Goal: Task Accomplishment & Management: Use online tool/utility

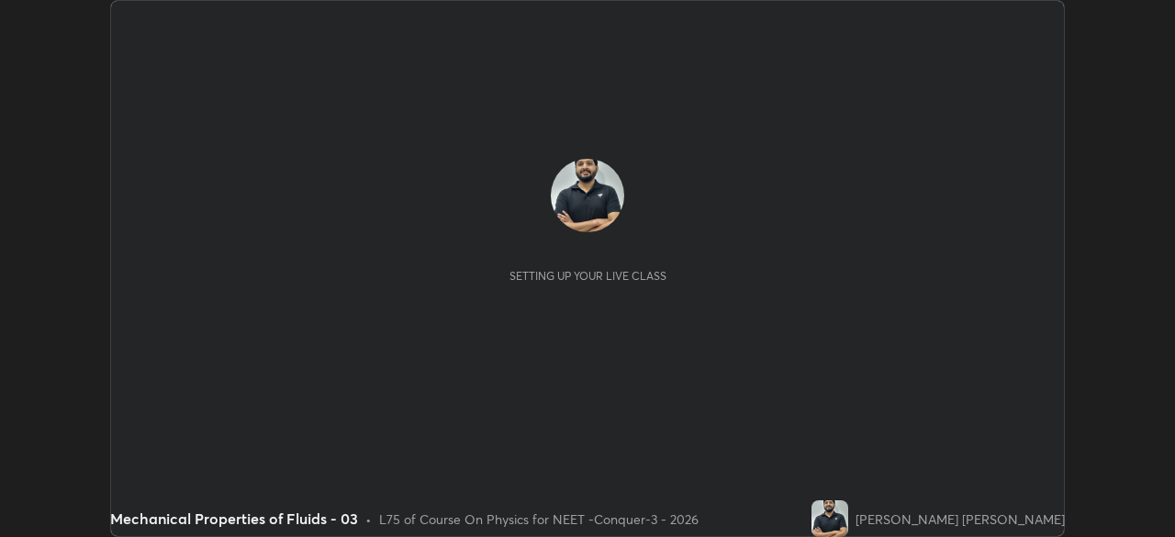
scroll to position [537, 1175]
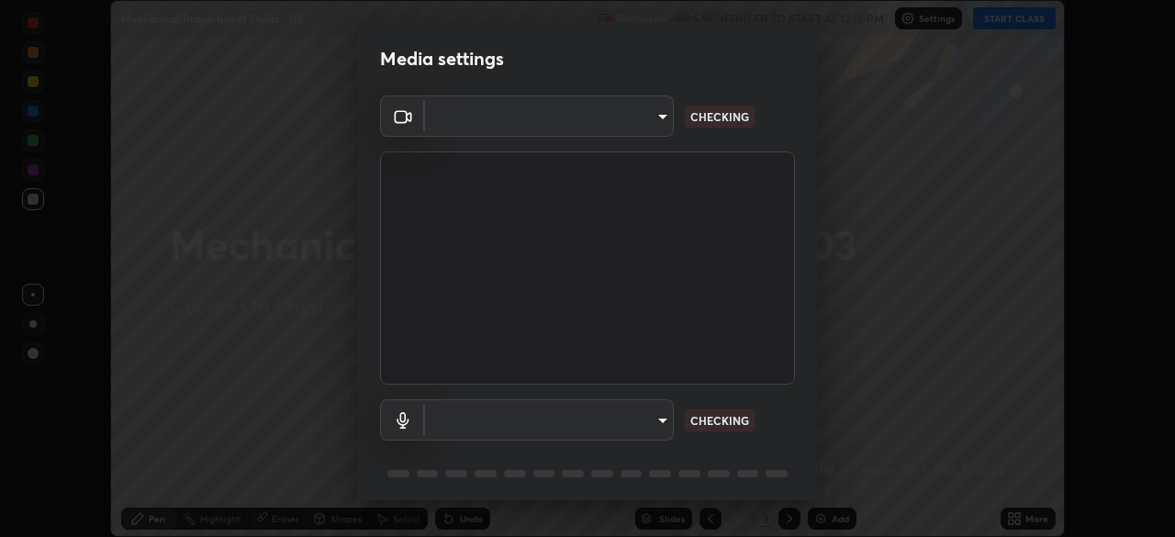
click at [638, 132] on body "Erase all Mechanical Properties of Fluids - 03 Recording WAS SCHEDULED TO START…" at bounding box center [587, 268] width 1175 height 537
click at [635, 135] on div at bounding box center [587, 268] width 1175 height 537
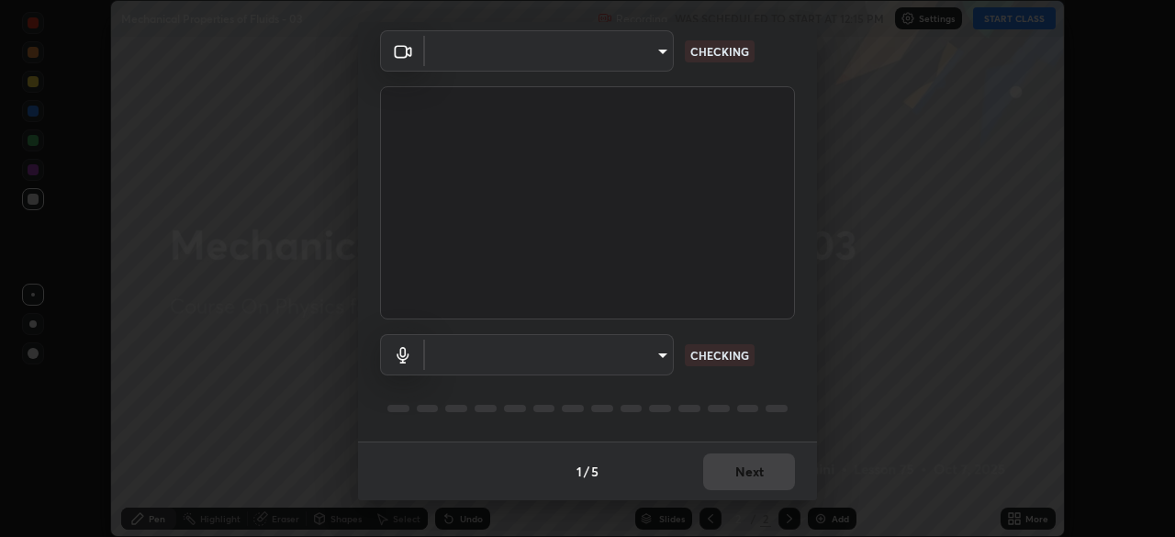
type input "cd196dca7ee3473cd0bbb3bb2826c5ea68ab4168b05a595dea54bdb54e95643a"
type input "8a746cdf30822f0194d7ebaae9e2952f093a53666f518d89720ff13f51db075d"
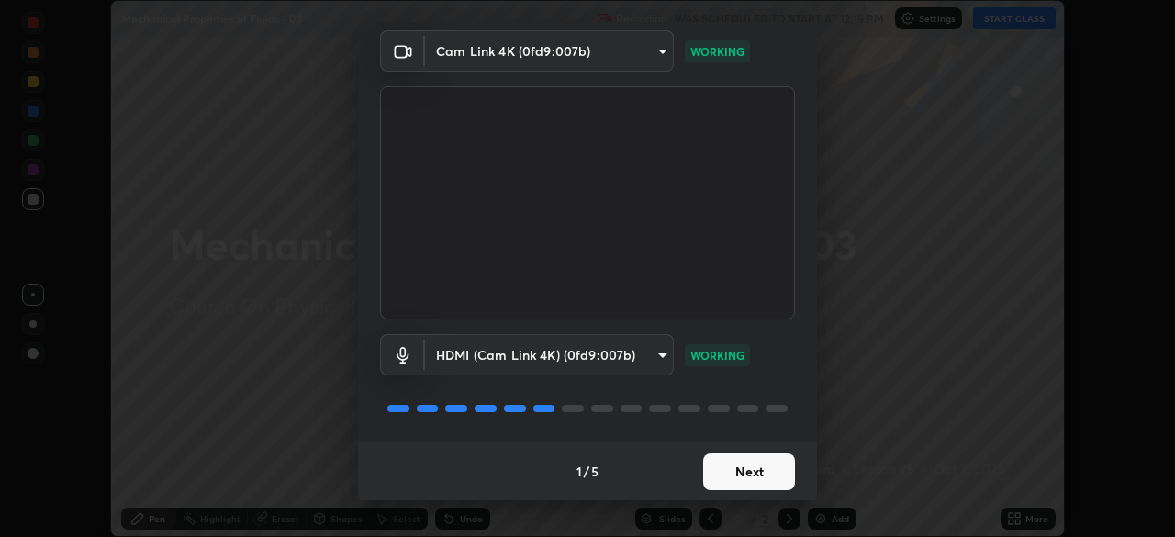
click at [744, 474] on button "Next" at bounding box center [749, 472] width 92 height 37
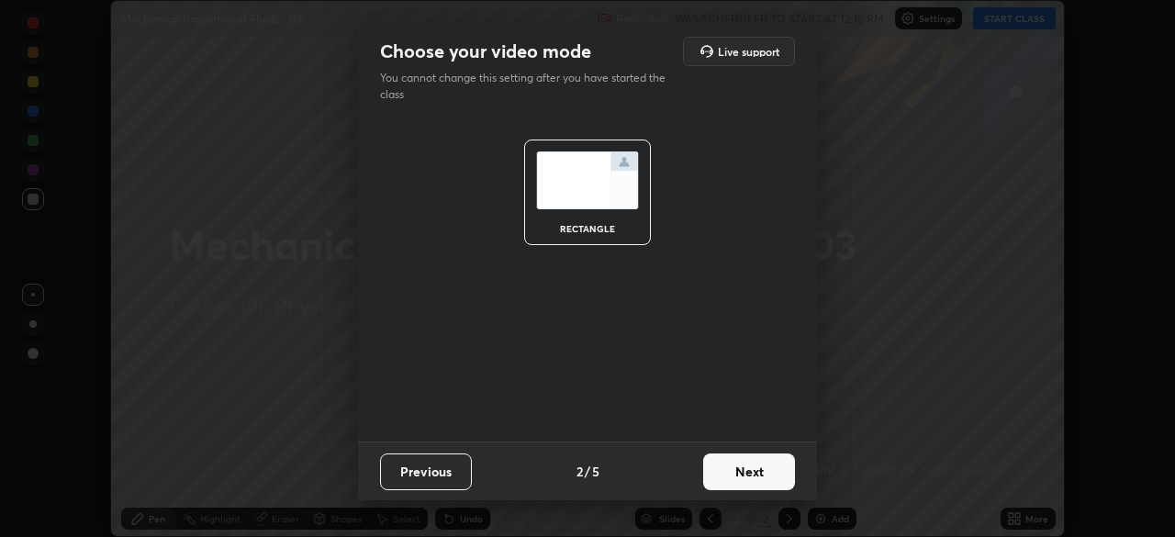
click at [754, 478] on button "Next" at bounding box center [749, 472] width 92 height 37
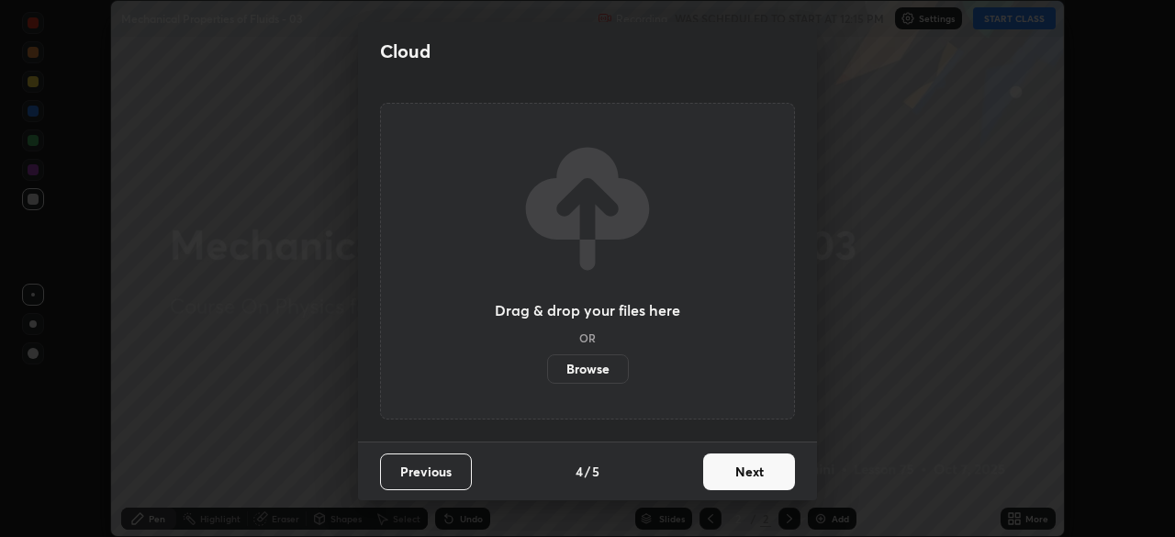
click at [785, 481] on button "Next" at bounding box center [749, 472] width 92 height 37
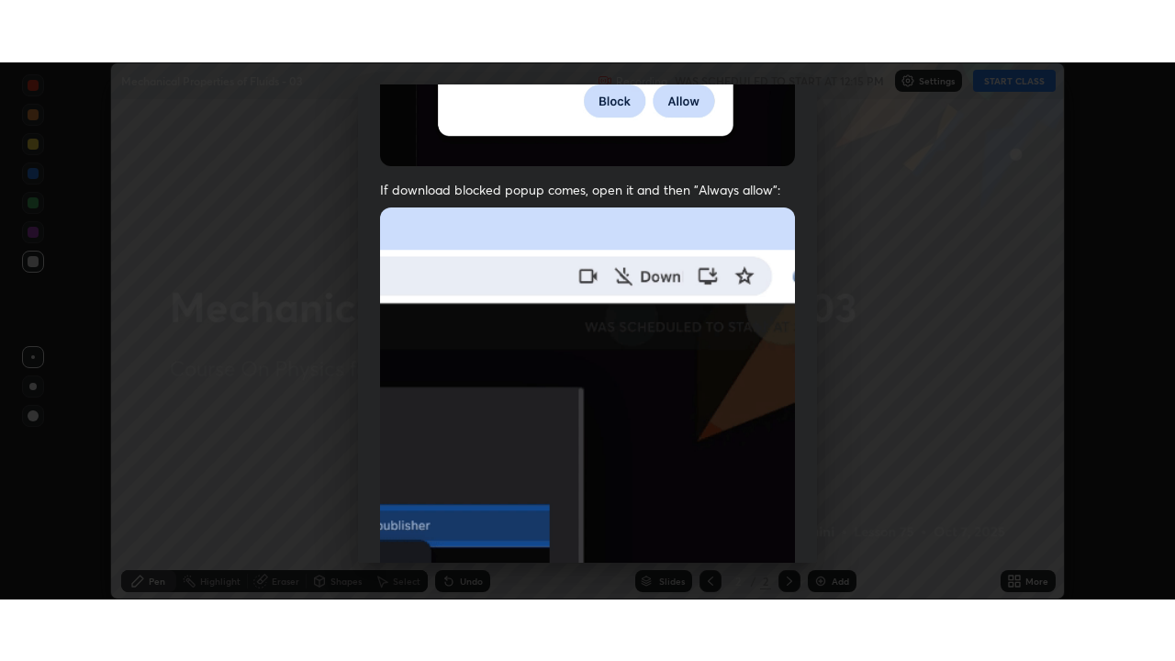
scroll to position [440, 0]
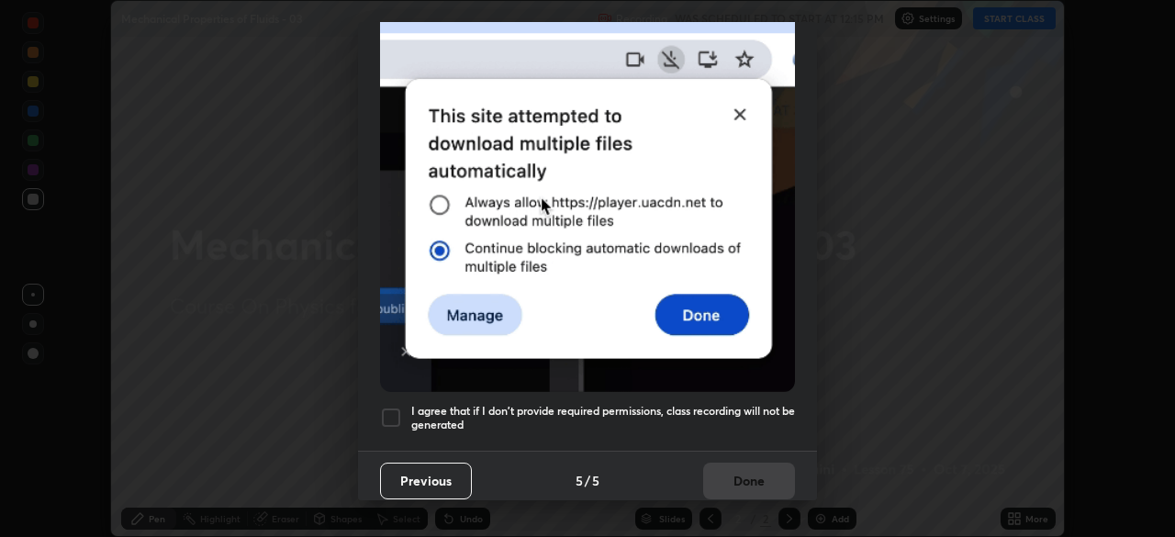
click at [388, 415] on div at bounding box center [391, 418] width 22 height 22
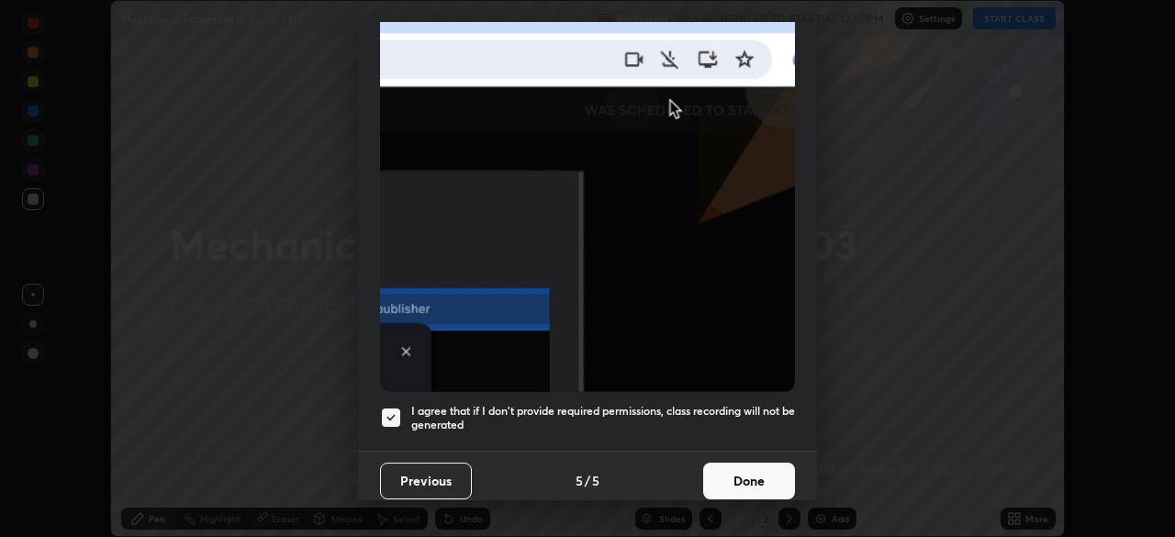
click at [751, 466] on button "Done" at bounding box center [749, 481] width 92 height 37
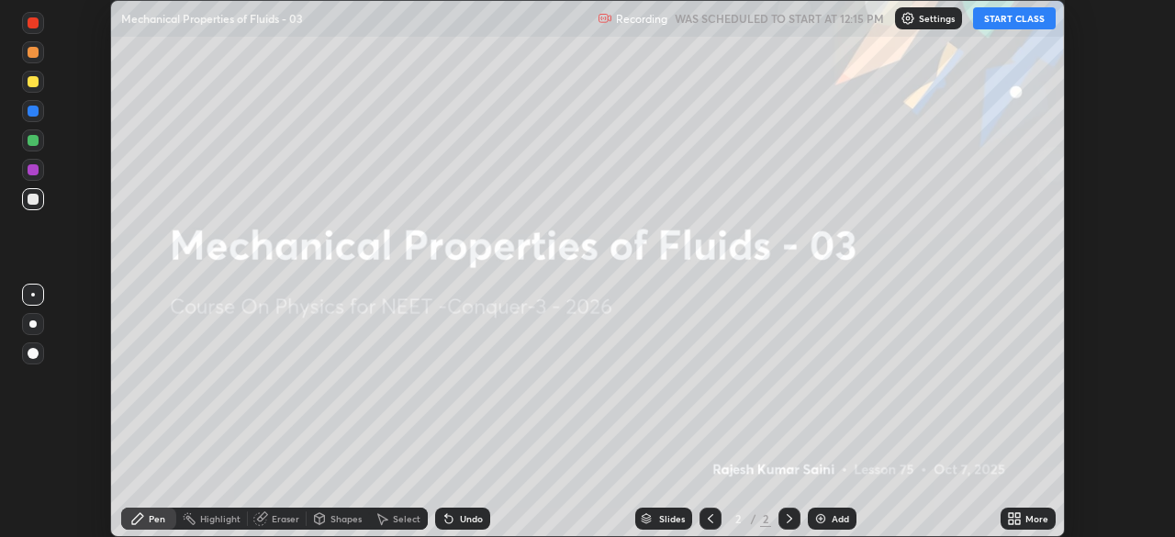
click at [1017, 515] on icon at bounding box center [1018, 515] width 5 height 5
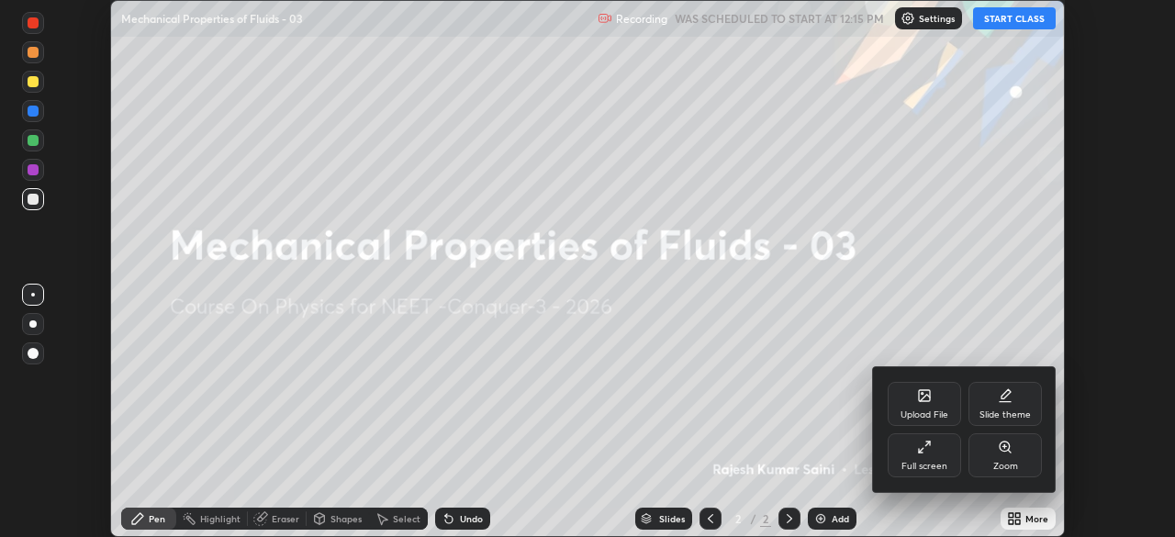
click at [935, 466] on div "Full screen" at bounding box center [925, 466] width 46 height 9
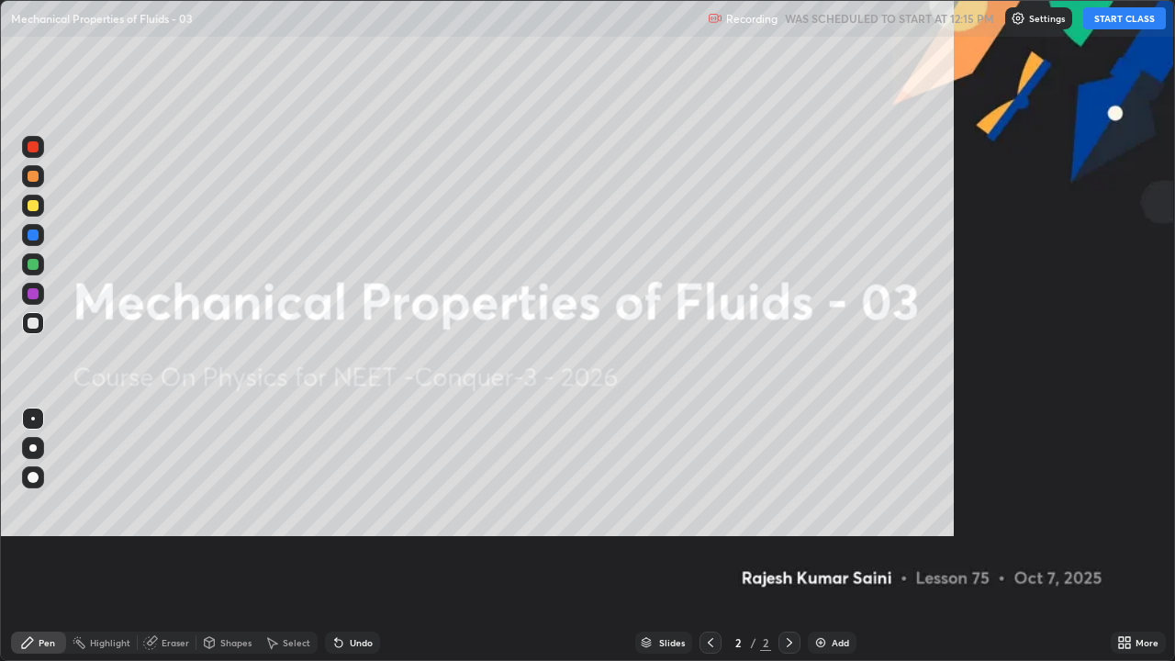
scroll to position [661, 1175]
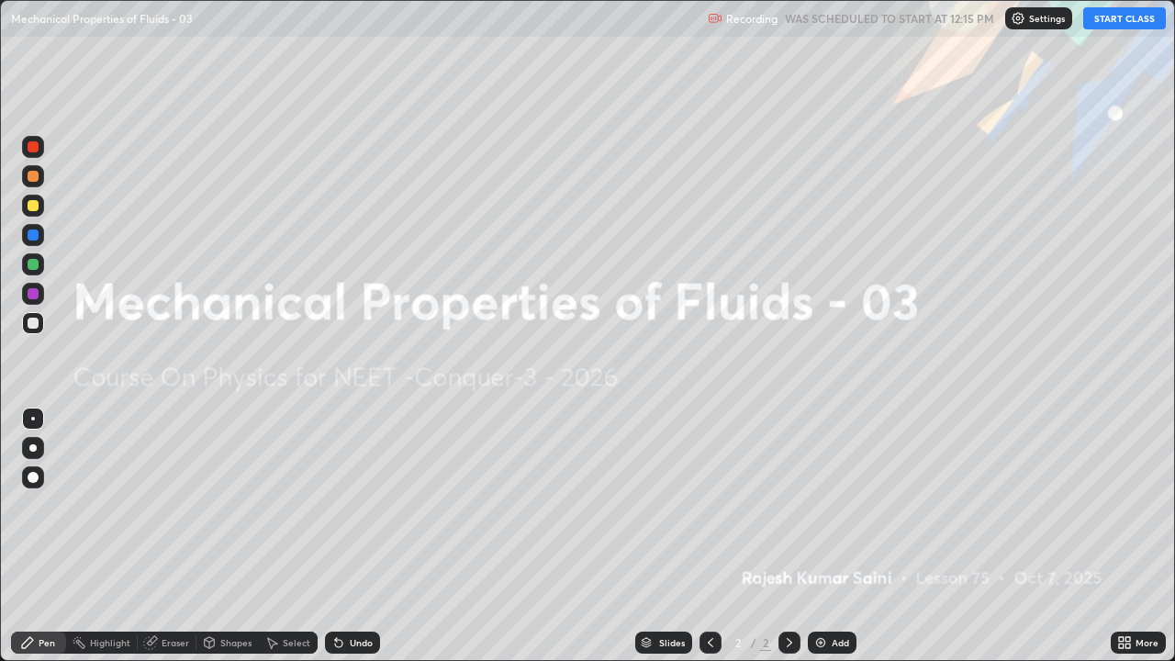
click at [1028, 23] on div "Settings" at bounding box center [1038, 18] width 67 height 22
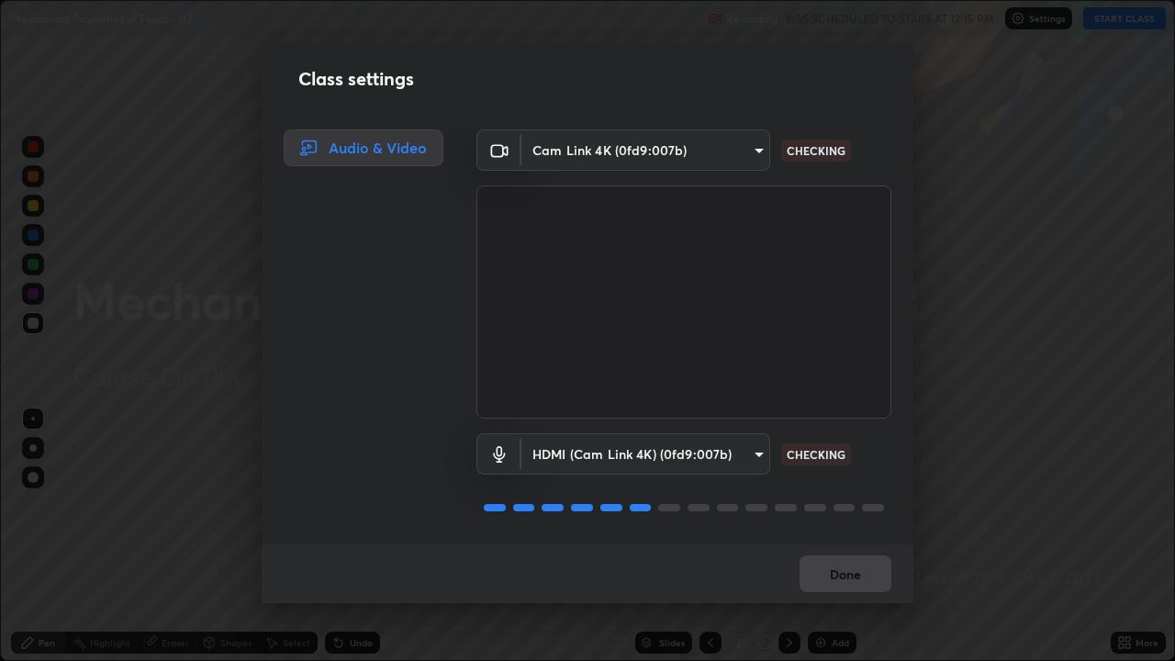
scroll to position [2, 0]
click at [846, 536] on button "Done" at bounding box center [846, 574] width 92 height 37
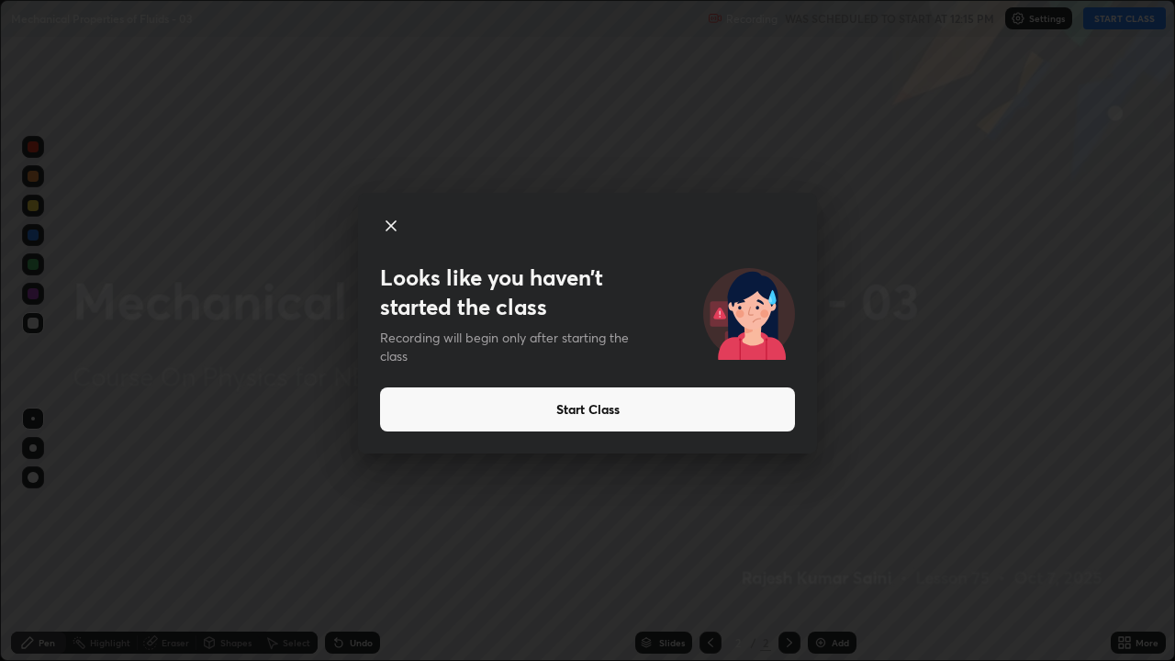
click at [477, 408] on button "Start Class" at bounding box center [587, 409] width 415 height 44
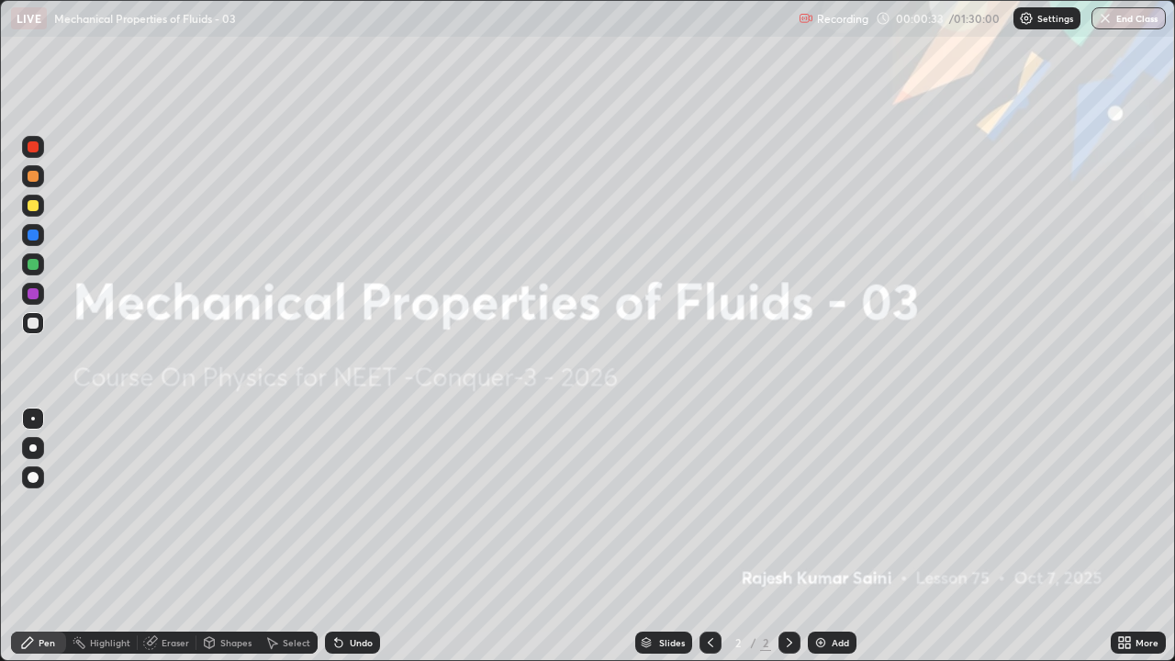
click at [833, 536] on div "Add" at bounding box center [840, 642] width 17 height 9
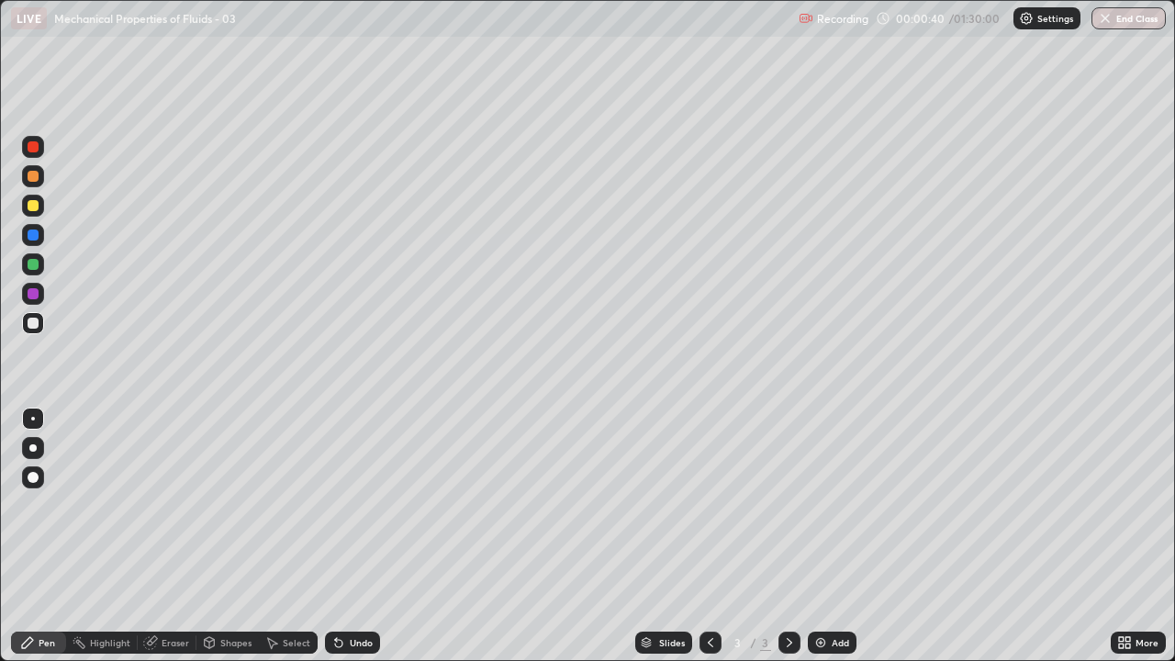
click at [40, 448] on div at bounding box center [33, 448] width 22 height 22
click at [30, 151] on div at bounding box center [33, 146] width 11 height 11
click at [35, 324] on div at bounding box center [33, 323] width 11 height 11
click at [34, 151] on div at bounding box center [33, 146] width 11 height 11
click at [32, 331] on div at bounding box center [33, 323] width 22 height 22
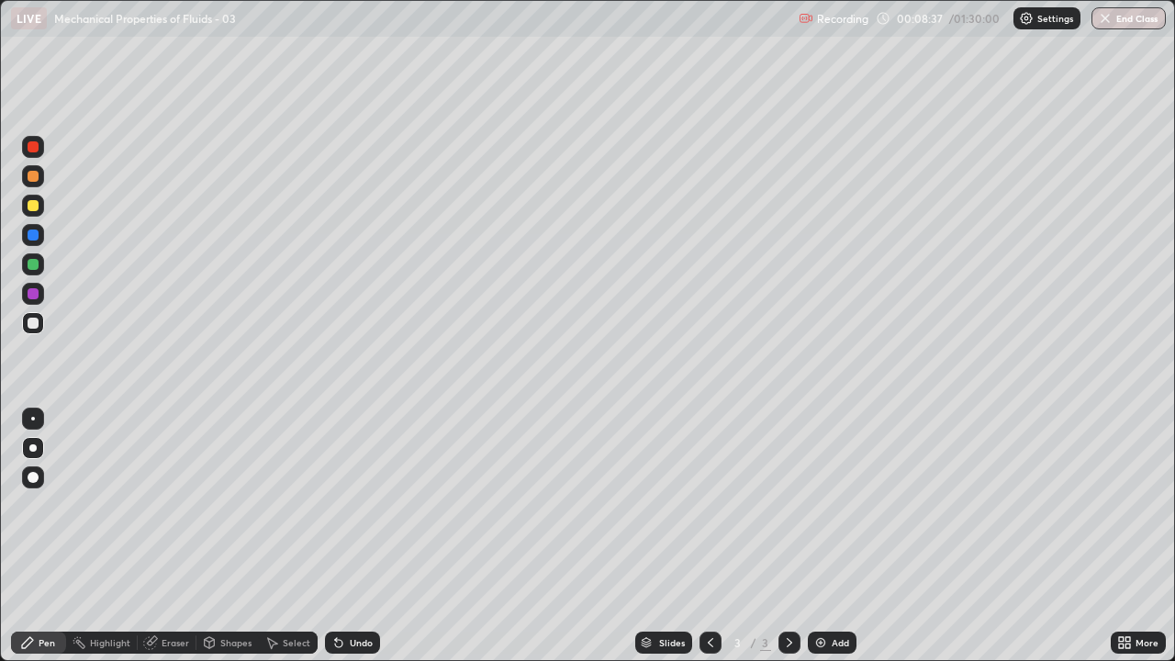
click at [821, 536] on img at bounding box center [821, 642] width 15 height 15
click at [224, 536] on div "Shapes" at bounding box center [235, 642] width 31 height 9
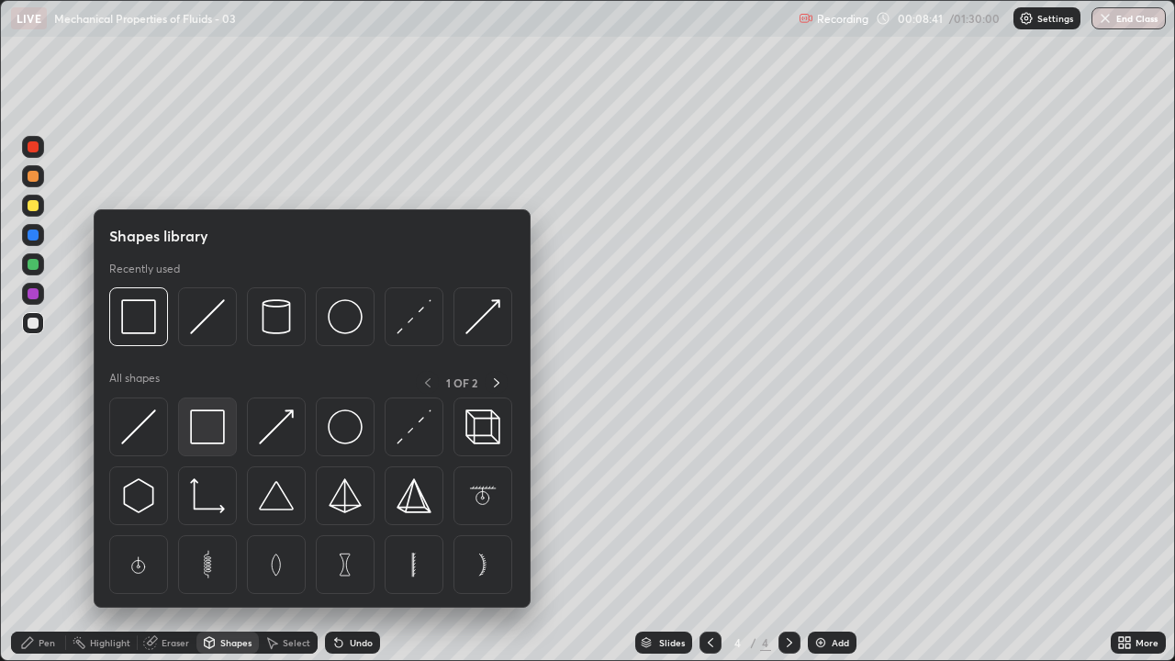
click at [208, 422] on img at bounding box center [207, 427] width 35 height 35
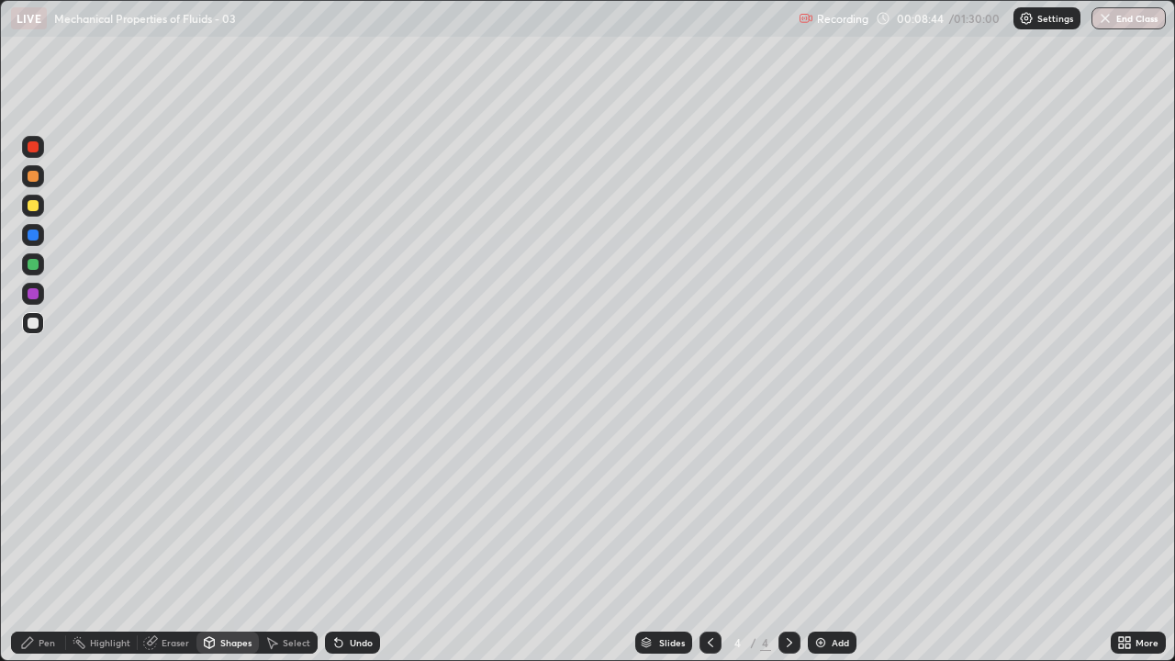
click at [169, 536] on div "Eraser" at bounding box center [176, 642] width 28 height 9
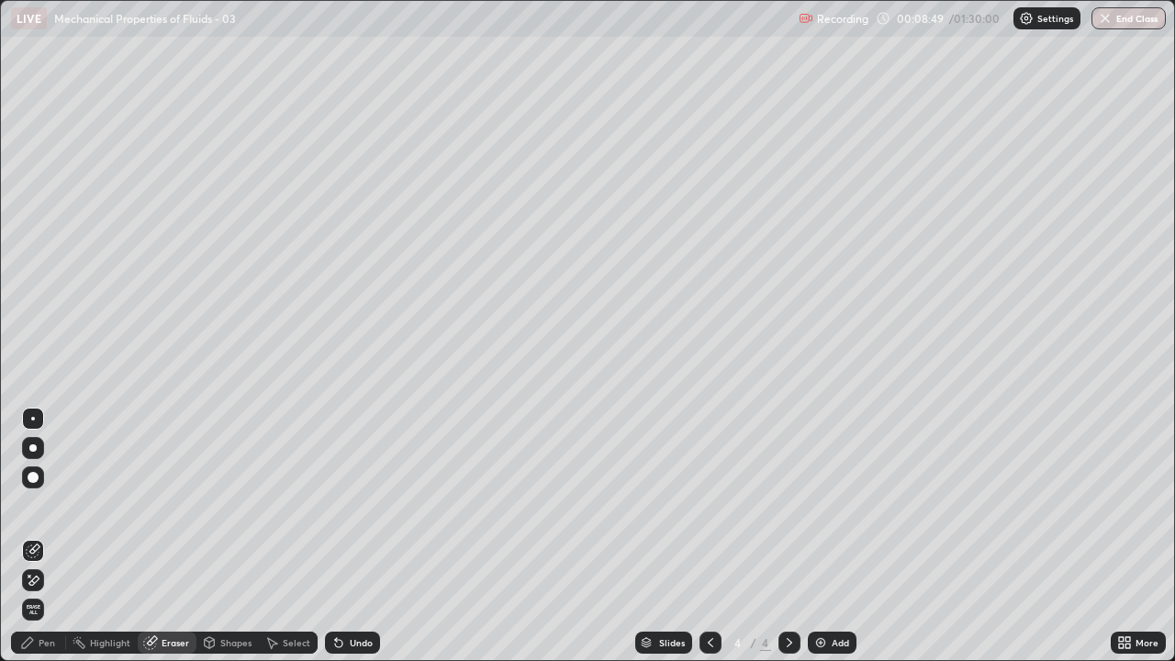
click at [37, 536] on div "Pen" at bounding box center [38, 643] width 55 height 22
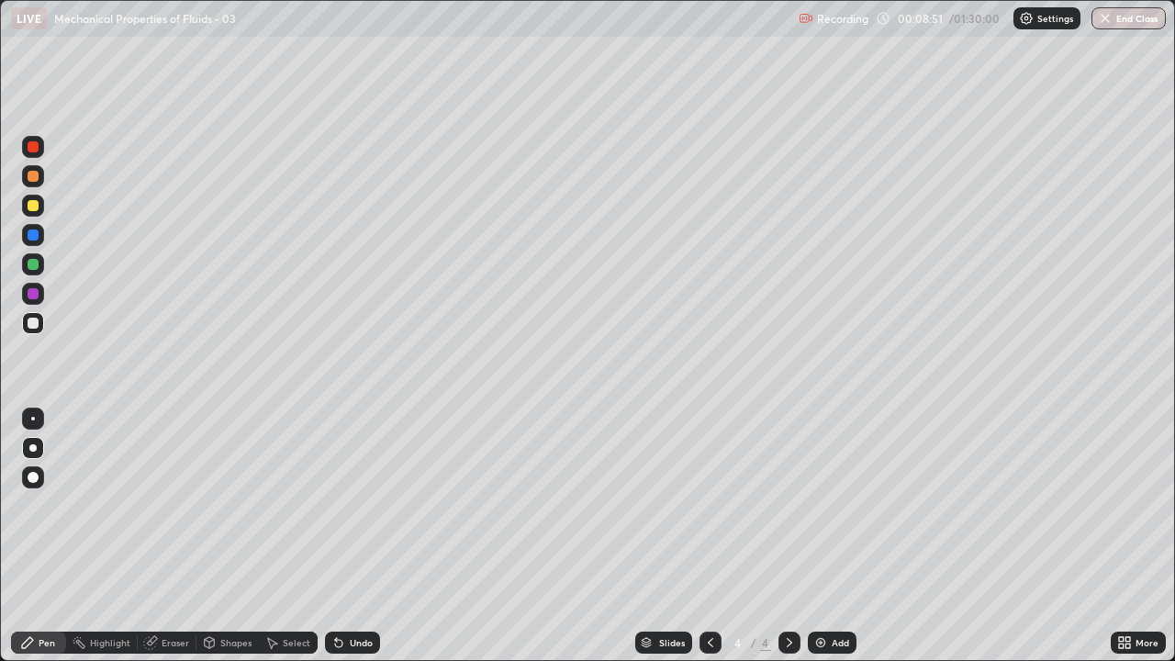
click at [33, 235] on div at bounding box center [33, 235] width 11 height 11
click at [167, 536] on div "Eraser" at bounding box center [176, 642] width 28 height 9
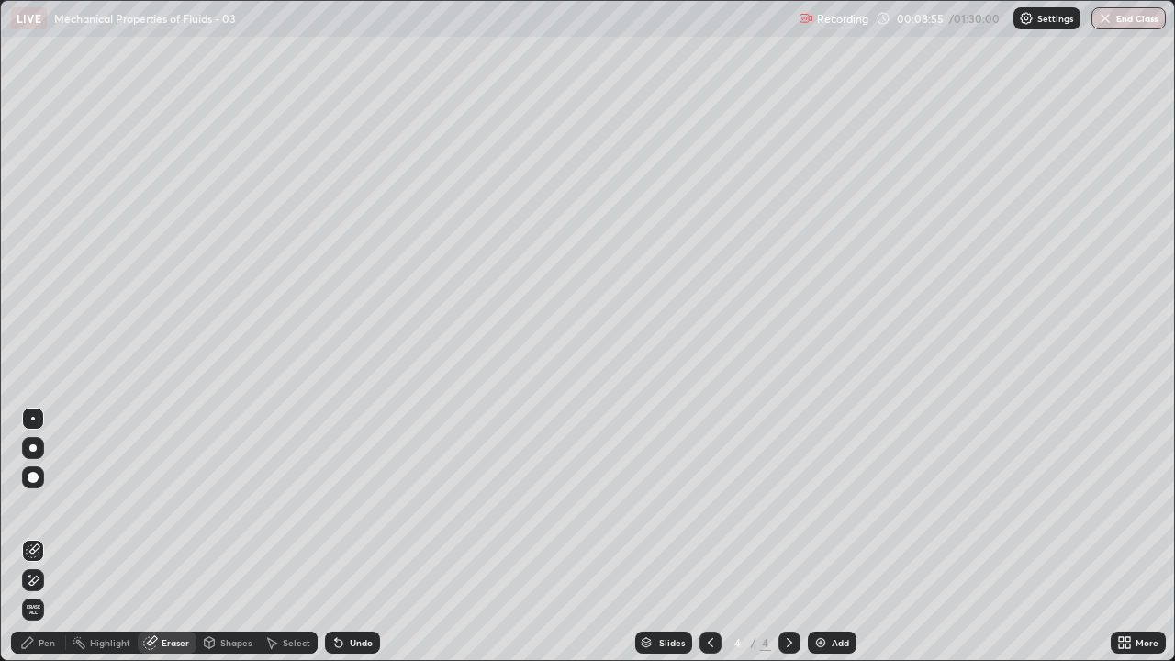
click at [223, 536] on div "Shapes" at bounding box center [235, 642] width 31 height 9
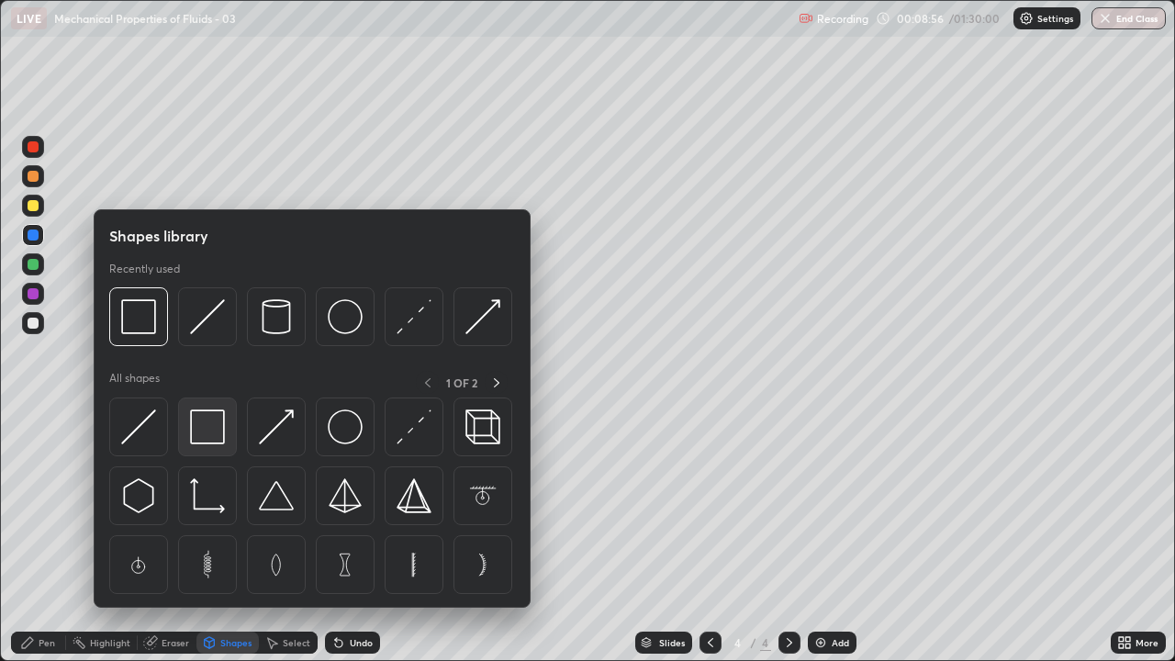
click at [207, 427] on img at bounding box center [207, 427] width 35 height 35
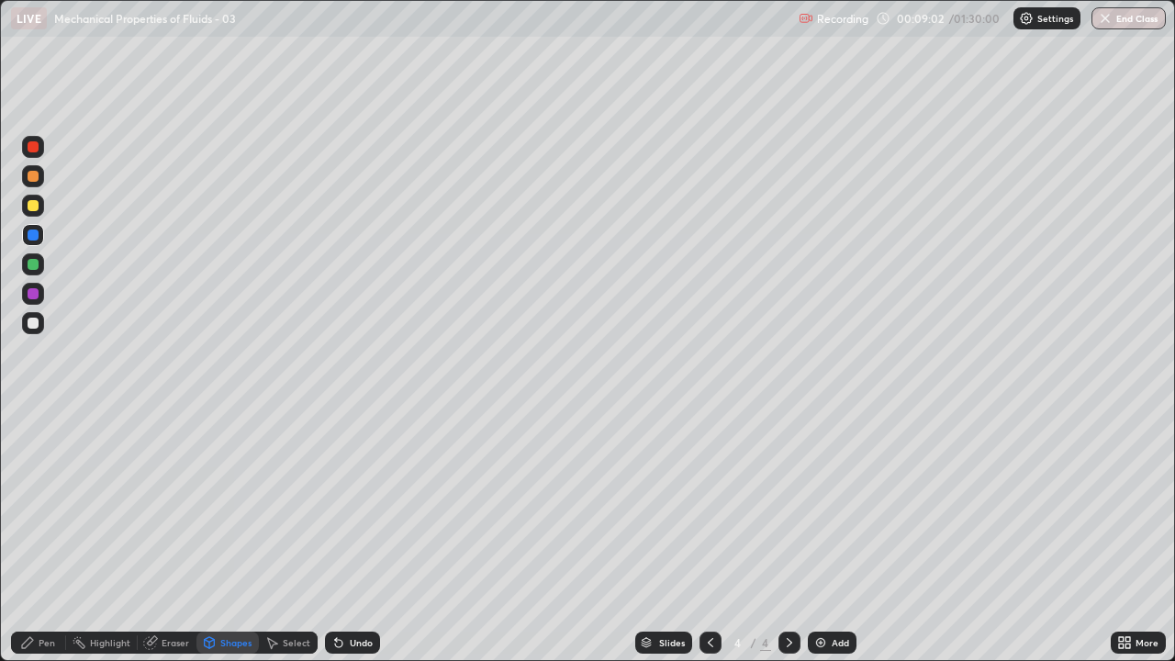
click at [45, 536] on div "Pen" at bounding box center [47, 642] width 17 height 9
click at [31, 295] on div at bounding box center [33, 293] width 11 height 11
click at [28, 261] on div at bounding box center [33, 264] width 11 height 11
click at [32, 208] on div at bounding box center [33, 205] width 11 height 11
click at [31, 319] on div at bounding box center [33, 323] width 11 height 11
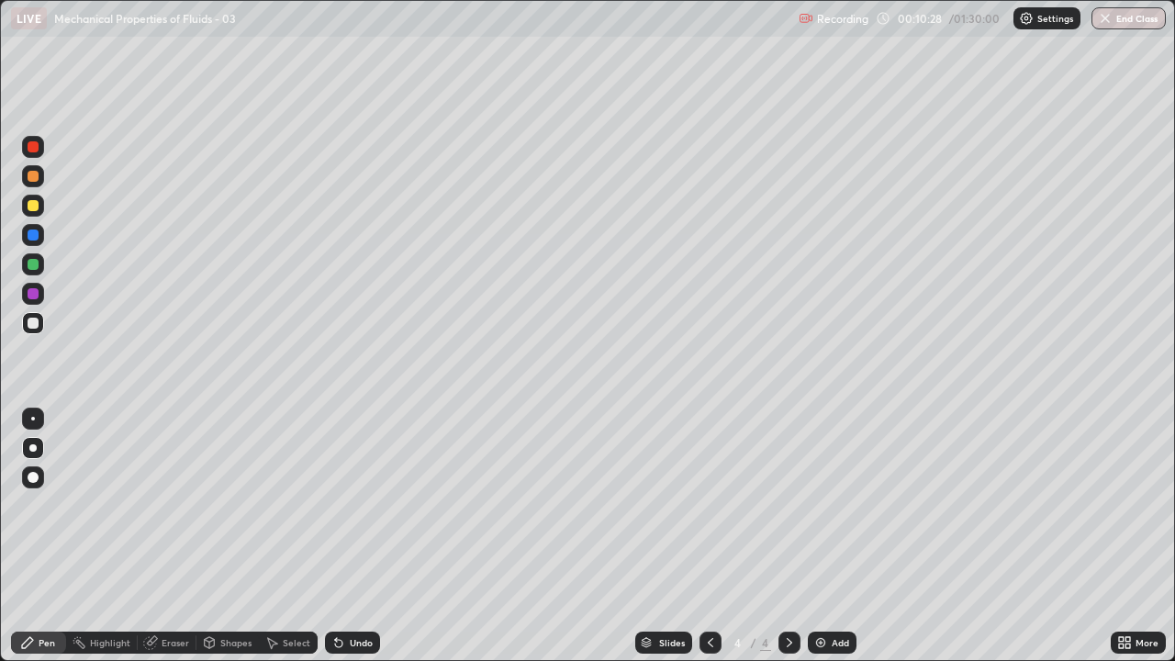
click at [33, 236] on div at bounding box center [33, 235] width 11 height 11
click at [30, 263] on div at bounding box center [33, 264] width 11 height 11
click at [39, 328] on div at bounding box center [33, 323] width 22 height 22
click at [345, 536] on div "Undo" at bounding box center [352, 643] width 55 height 22
click at [839, 536] on div "Add" at bounding box center [840, 642] width 17 height 9
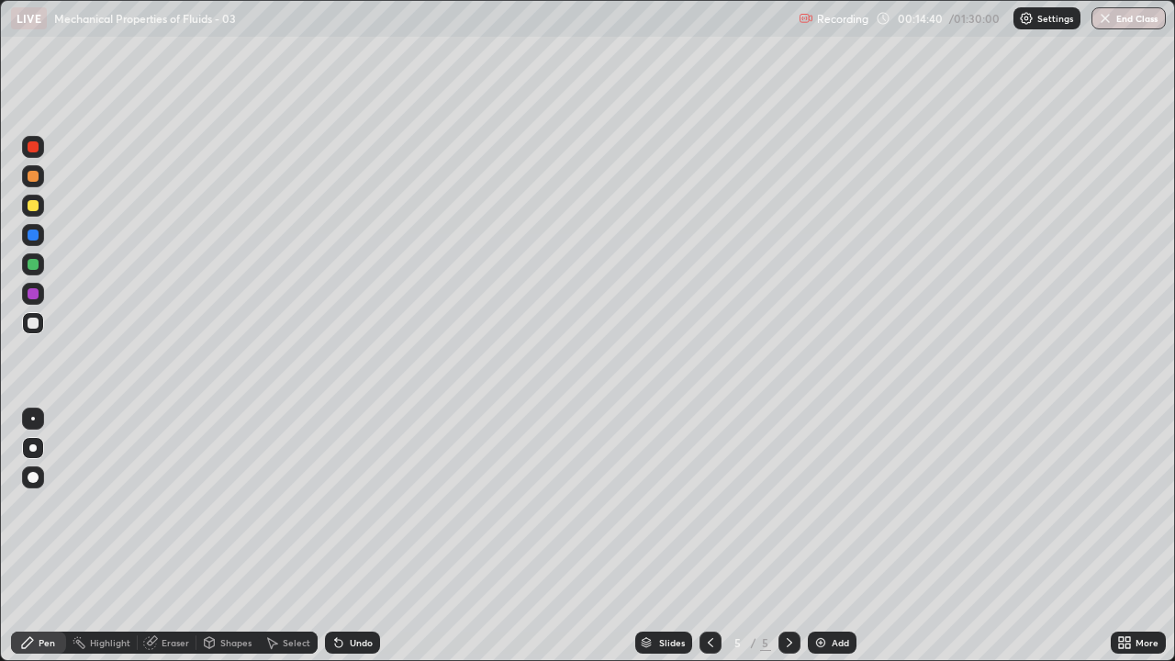
click at [34, 324] on div at bounding box center [33, 323] width 11 height 11
click at [33, 148] on div at bounding box center [33, 146] width 11 height 11
click at [29, 323] on div at bounding box center [33, 323] width 11 height 11
click at [218, 536] on div "Shapes" at bounding box center [228, 643] width 62 height 22
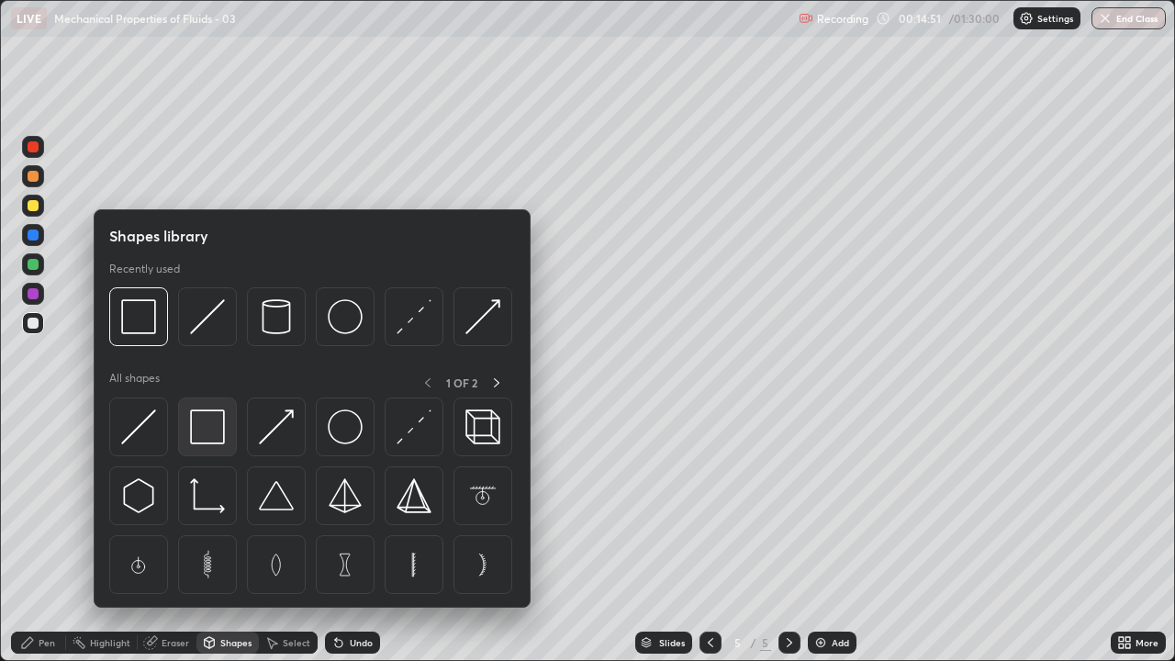
click at [208, 434] on img at bounding box center [207, 427] width 35 height 35
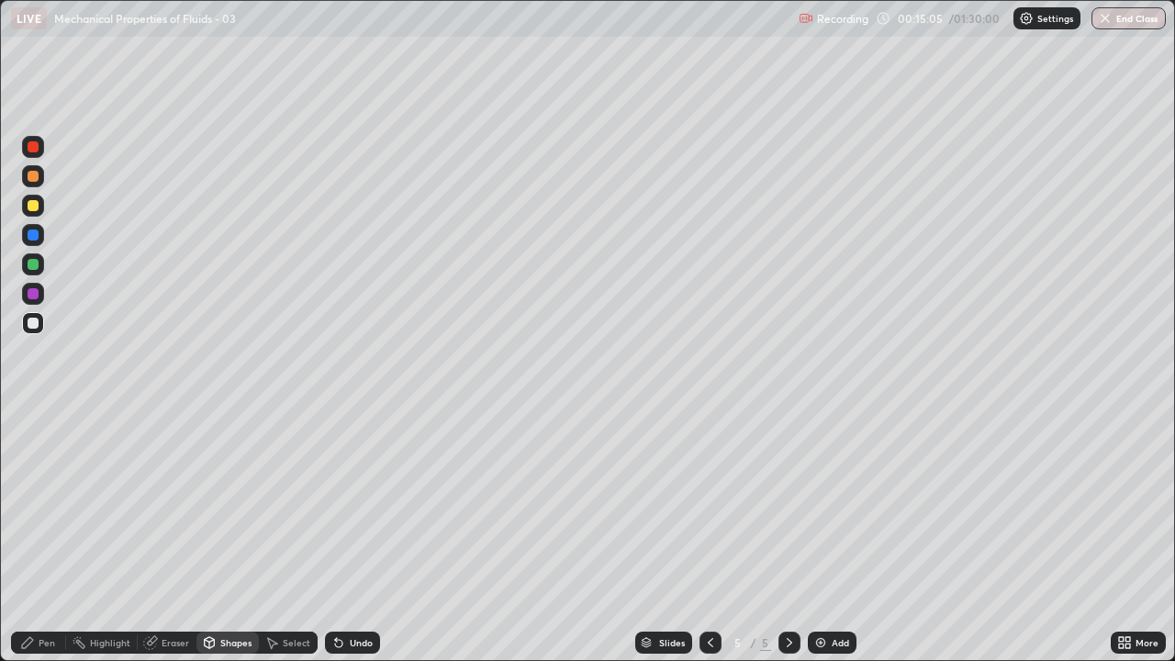
click at [271, 536] on div "Select" at bounding box center [288, 643] width 59 height 22
click at [163, 536] on div "Eraser" at bounding box center [167, 643] width 59 height 22
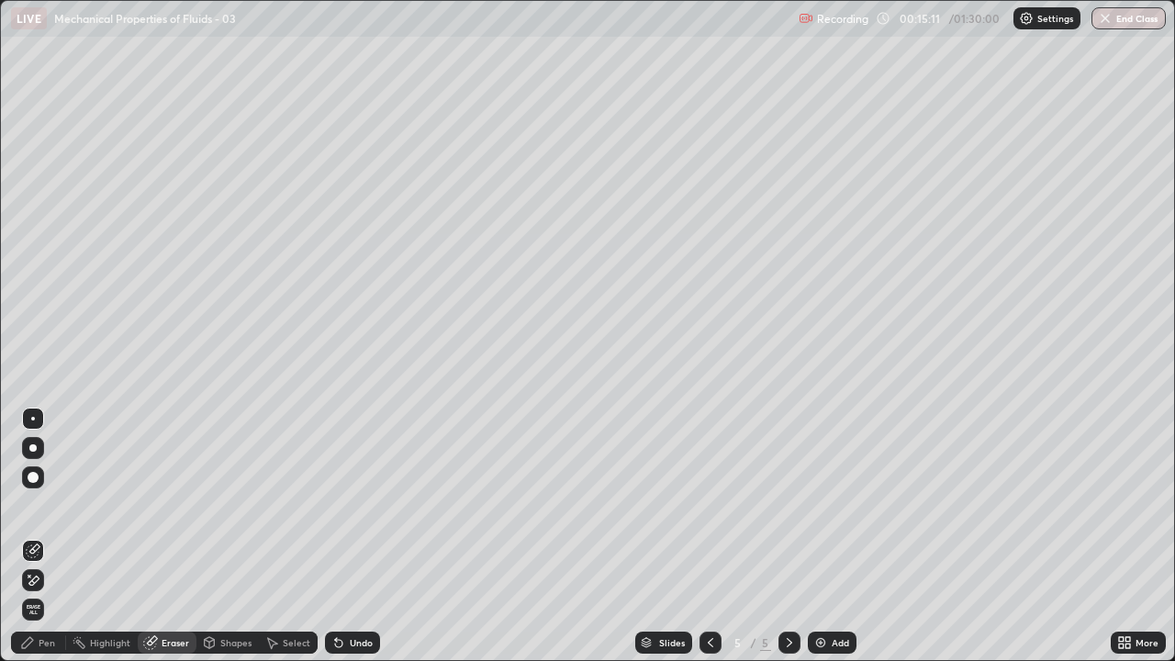
click at [43, 536] on div "Pen" at bounding box center [38, 643] width 55 height 22
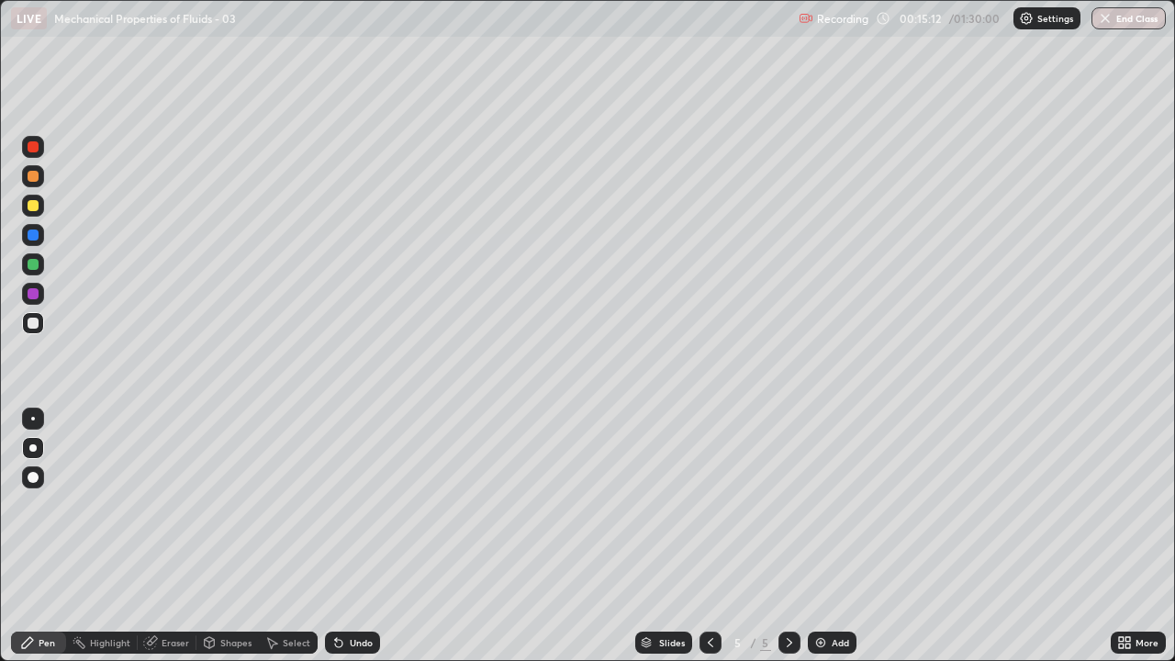
click at [32, 236] on div at bounding box center [33, 235] width 11 height 11
click at [31, 206] on div at bounding box center [33, 205] width 11 height 11
click at [164, 536] on div "Eraser" at bounding box center [176, 642] width 28 height 9
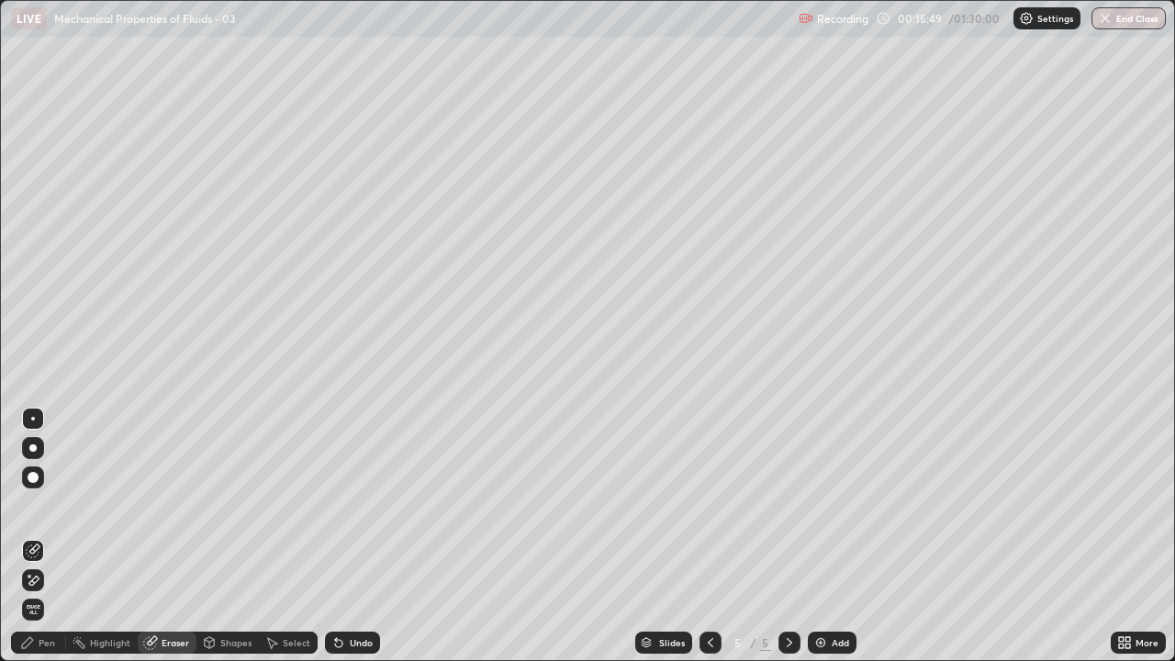
click at [230, 536] on div "Shapes" at bounding box center [235, 642] width 31 height 9
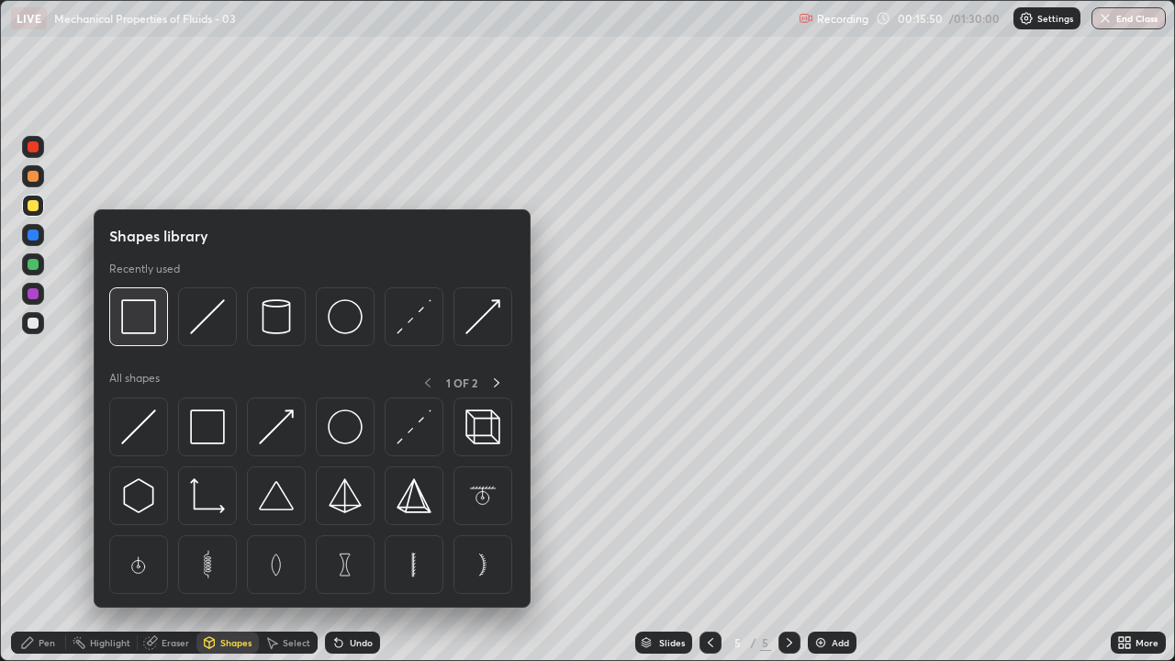
click at [138, 324] on img at bounding box center [138, 316] width 35 height 35
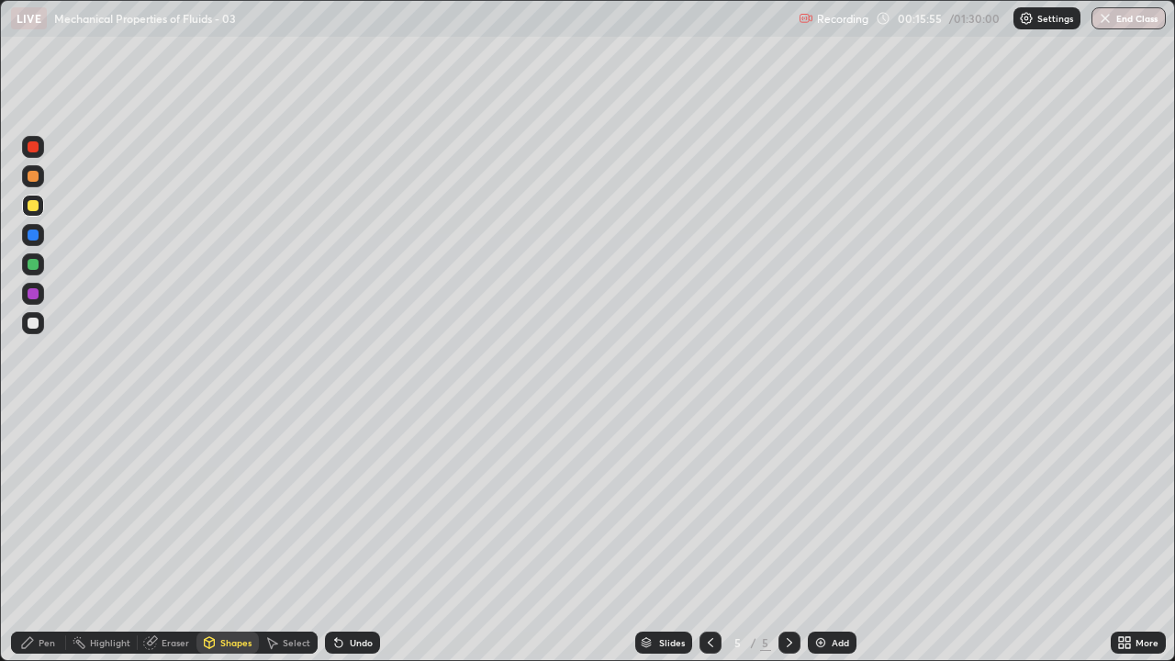
click at [39, 536] on div "Pen" at bounding box center [47, 642] width 17 height 9
click at [25, 536] on icon at bounding box center [27, 642] width 11 height 11
click at [33, 323] on div at bounding box center [33, 323] width 11 height 11
click at [338, 536] on icon at bounding box center [338, 643] width 7 height 7
click at [344, 536] on div "Undo" at bounding box center [352, 643] width 55 height 22
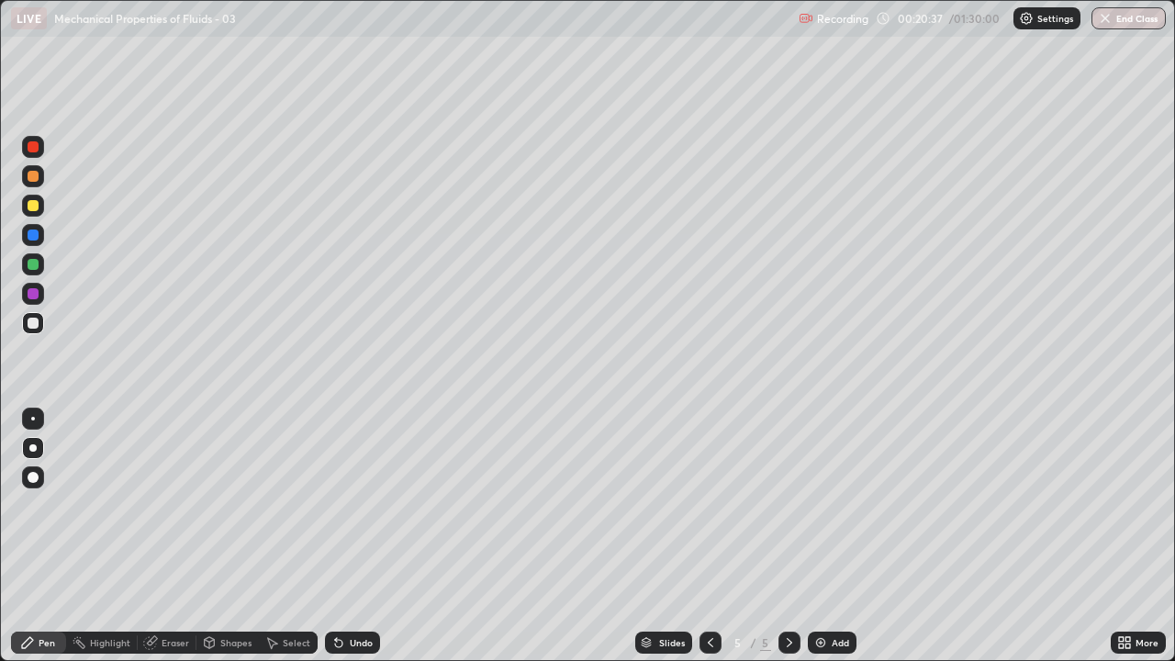
click at [174, 536] on div "Eraser" at bounding box center [176, 642] width 28 height 9
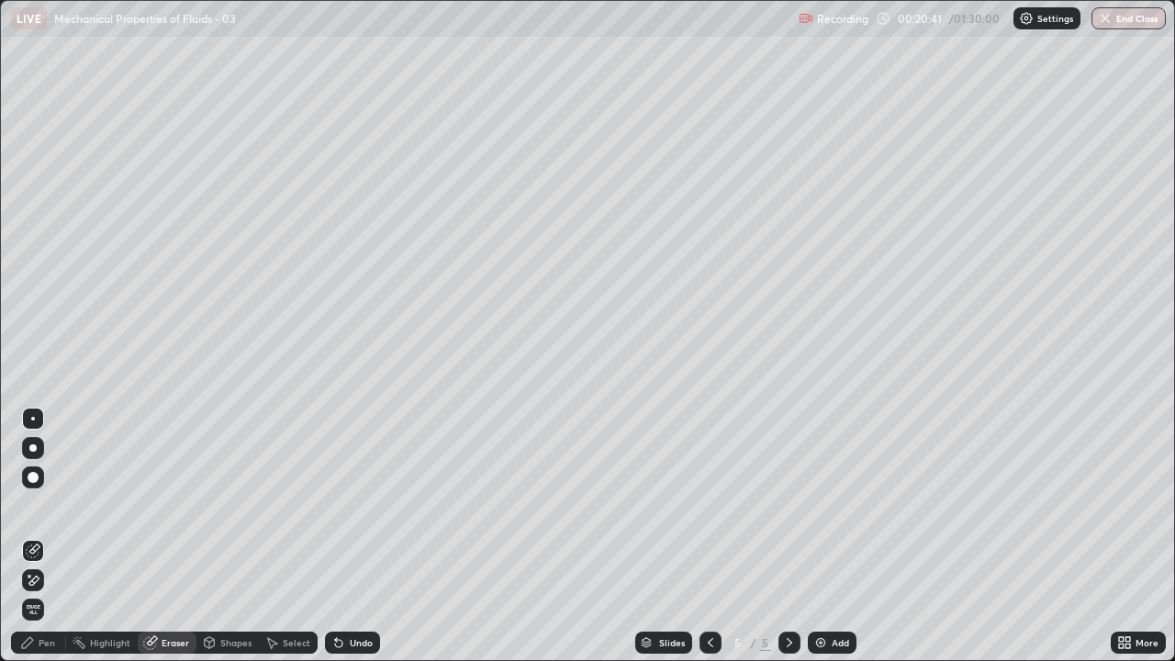
click at [239, 536] on div "Shapes" at bounding box center [235, 642] width 31 height 9
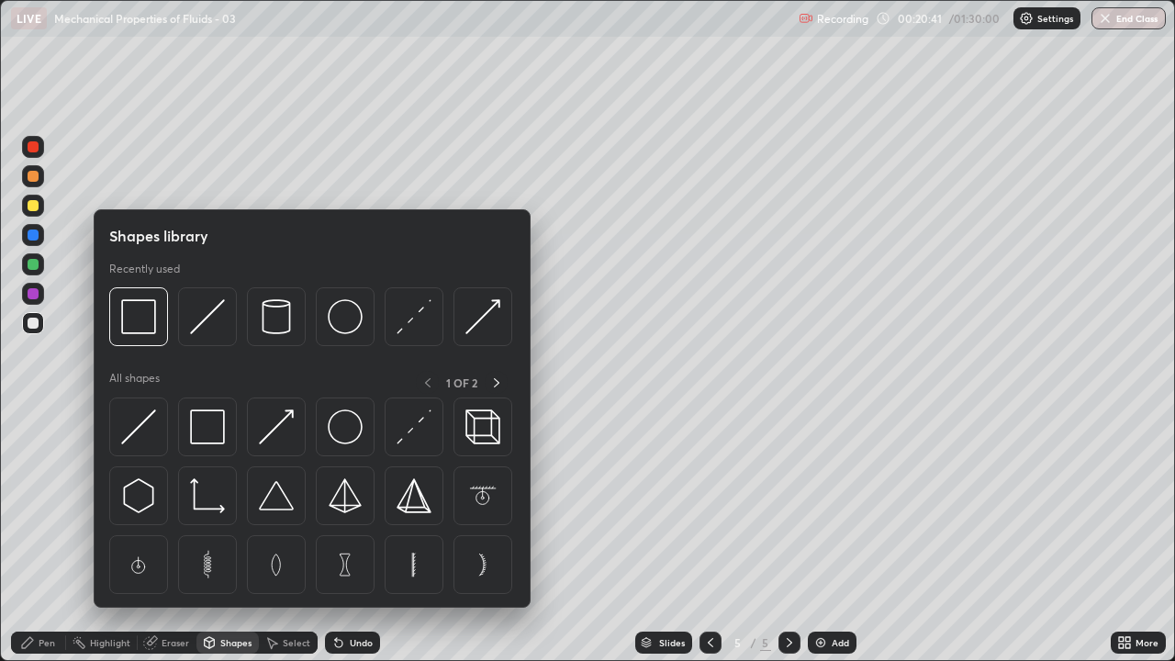
click at [277, 536] on icon at bounding box center [271, 642] width 15 height 15
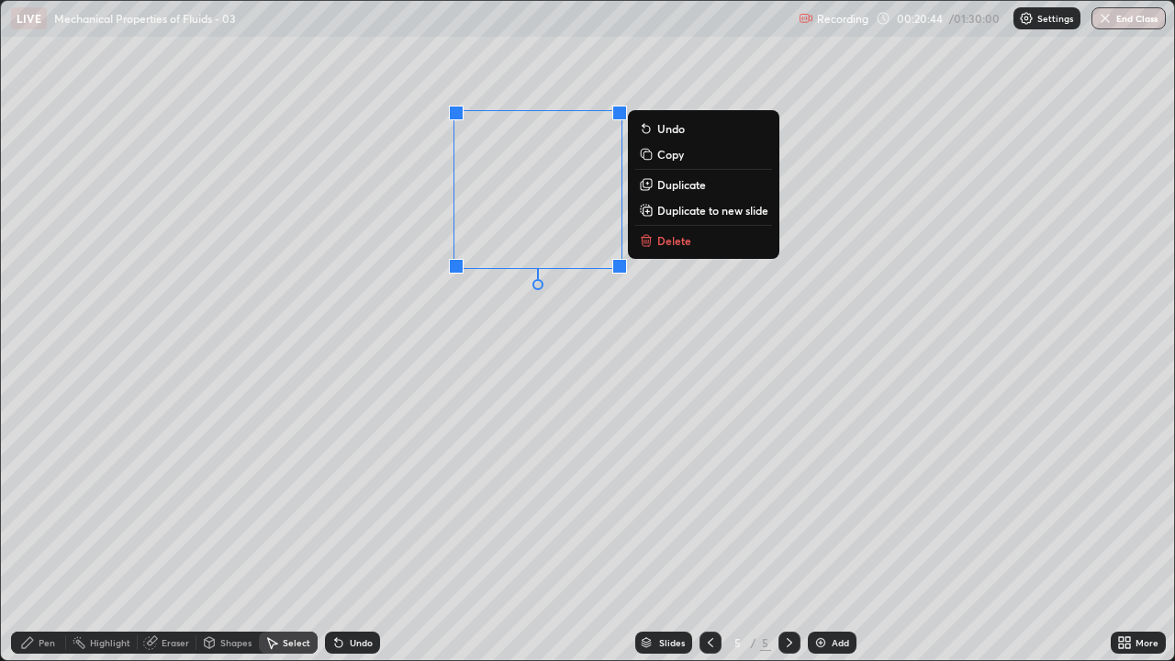
click at [657, 247] on button "Delete" at bounding box center [703, 241] width 137 height 22
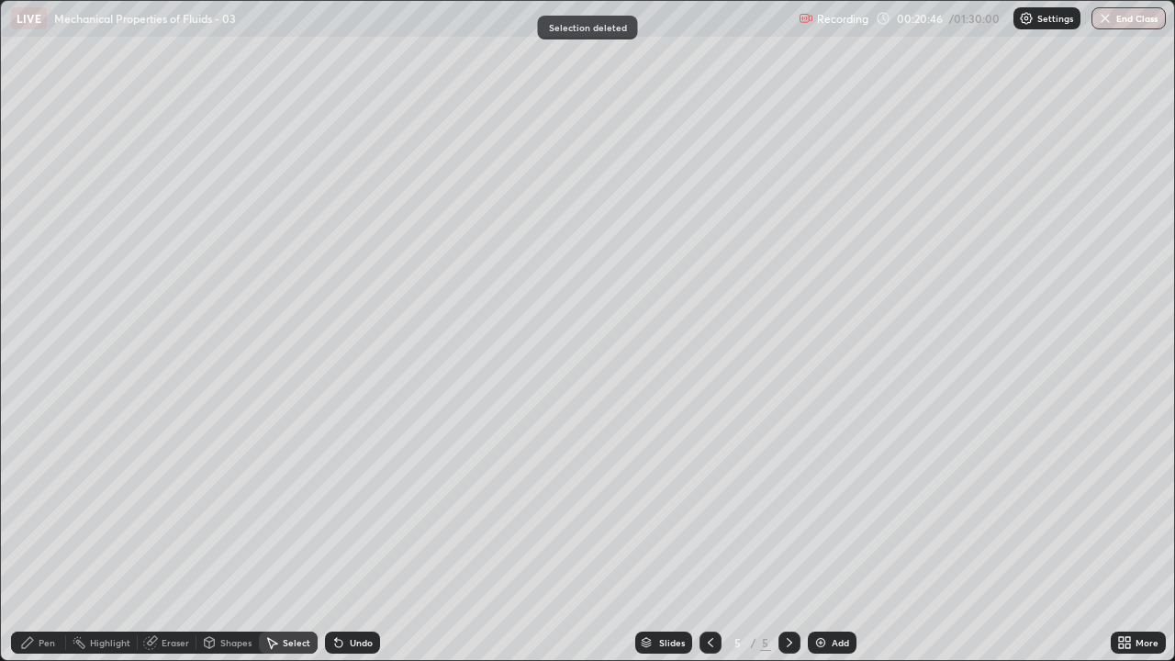
click at [47, 536] on div "Pen" at bounding box center [47, 642] width 17 height 9
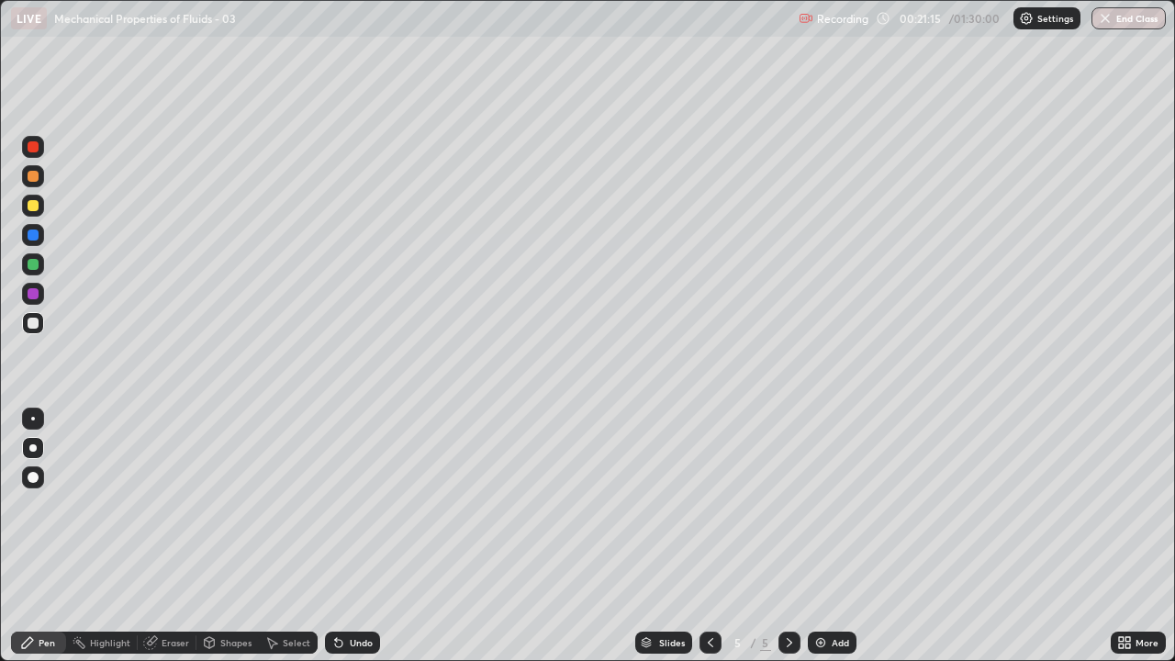
click at [346, 536] on div "Undo" at bounding box center [352, 643] width 55 height 22
click at [709, 536] on icon at bounding box center [710, 642] width 15 height 15
click at [782, 536] on icon at bounding box center [789, 642] width 15 height 15
click at [357, 536] on div "Undo" at bounding box center [361, 642] width 23 height 9
click at [355, 536] on div "Undo" at bounding box center [361, 642] width 23 height 9
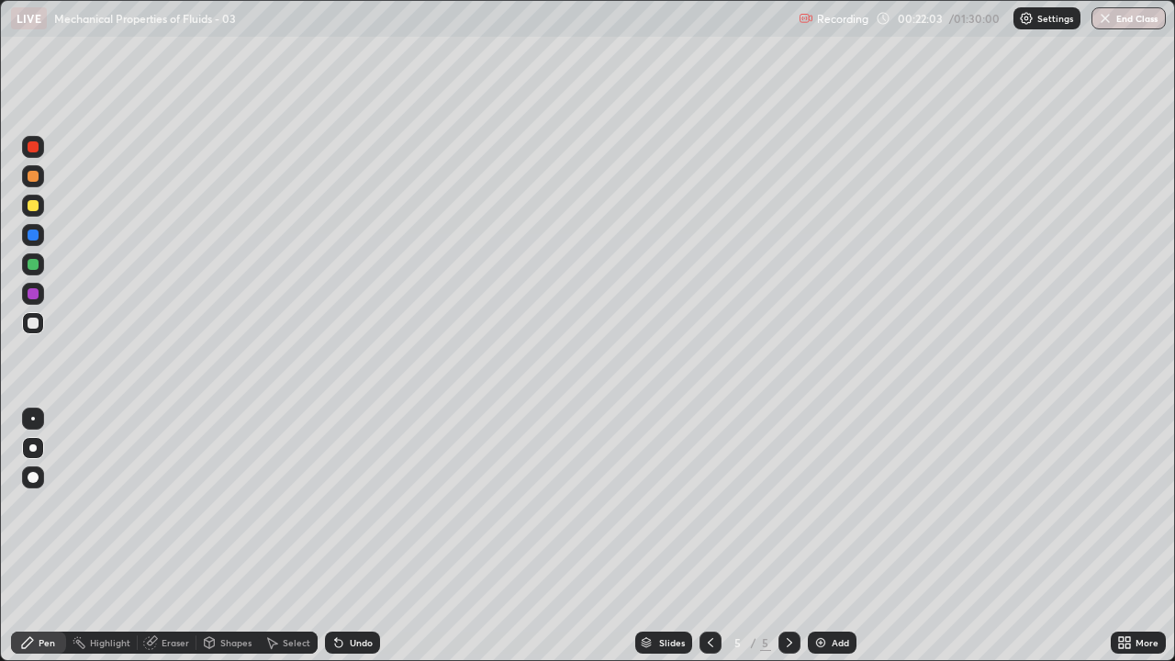
click at [355, 536] on div "Undo" at bounding box center [361, 642] width 23 height 9
click at [30, 263] on div at bounding box center [33, 264] width 11 height 11
click at [33, 322] on div at bounding box center [33, 323] width 11 height 11
click at [29, 205] on div at bounding box center [33, 205] width 11 height 11
click at [230, 536] on div "Shapes" at bounding box center [235, 642] width 31 height 9
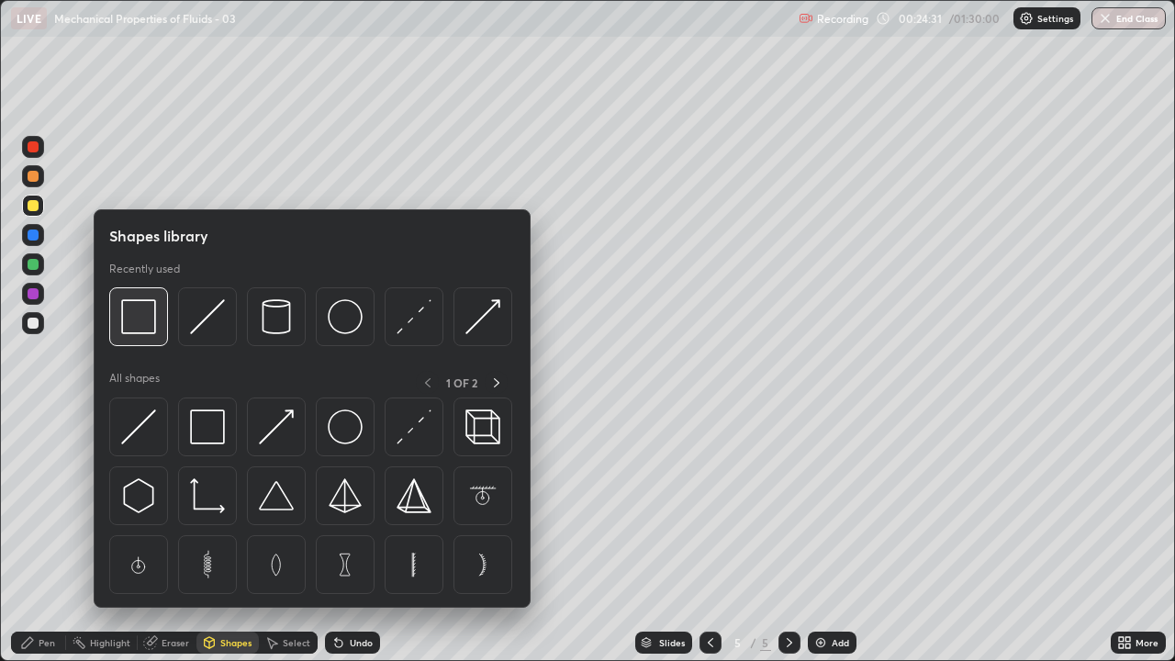
click at [150, 323] on img at bounding box center [138, 316] width 35 height 35
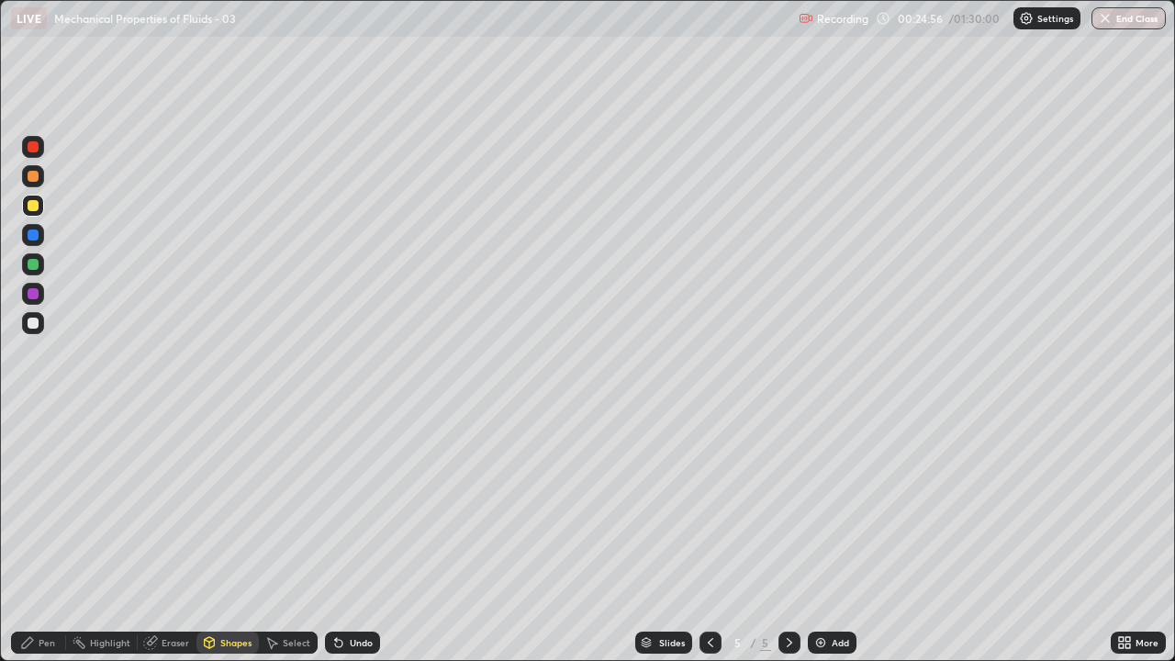
click at [35, 266] on div at bounding box center [33, 264] width 11 height 11
click at [60, 536] on div "Pen" at bounding box center [38, 643] width 55 height 22
click at [818, 536] on img at bounding box center [821, 642] width 15 height 15
click at [34, 207] on div at bounding box center [33, 205] width 11 height 11
click at [224, 536] on div "Shapes" at bounding box center [235, 642] width 31 height 9
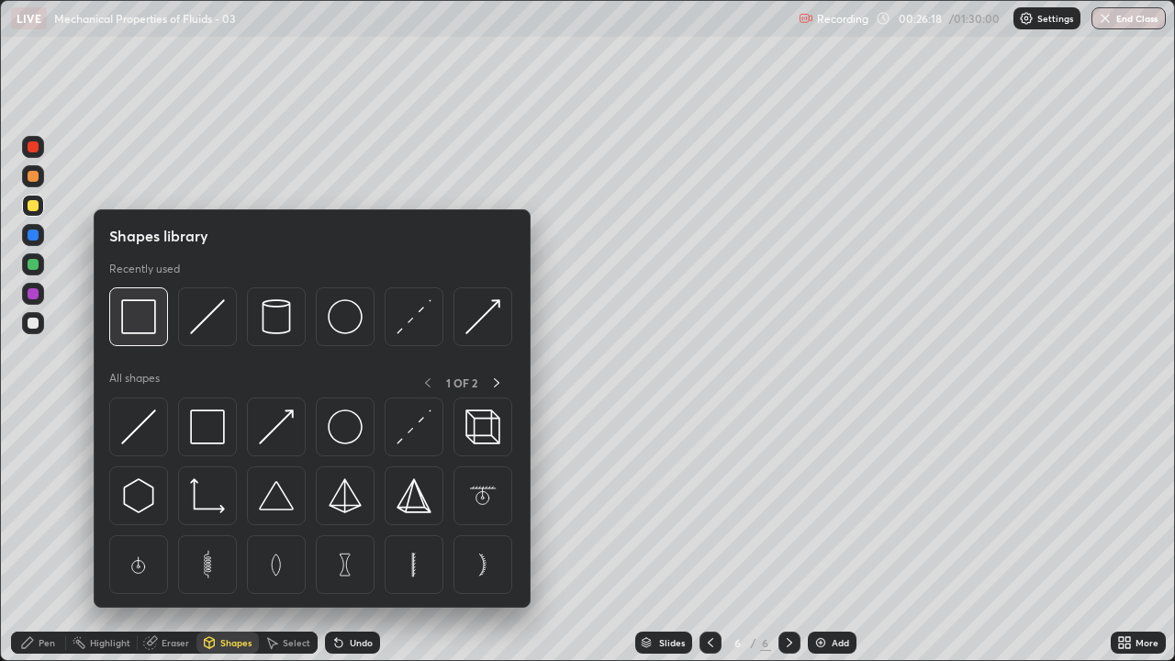
click at [140, 322] on img at bounding box center [138, 316] width 35 height 35
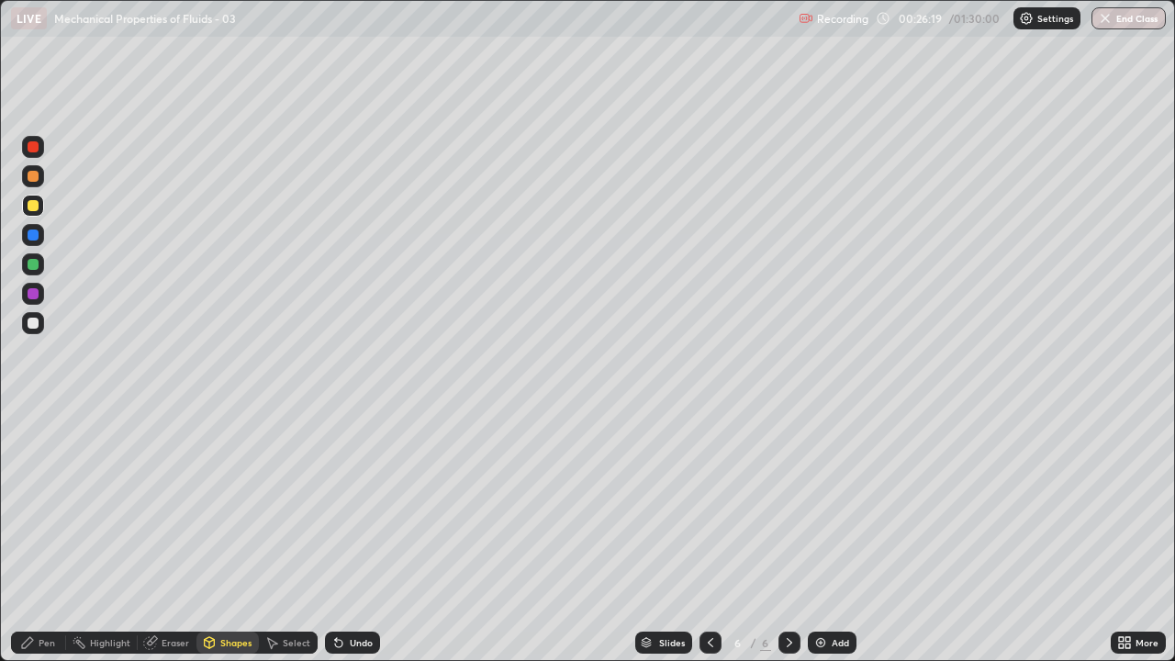
click at [33, 322] on div at bounding box center [33, 323] width 11 height 11
click at [170, 536] on div "Eraser" at bounding box center [176, 642] width 28 height 9
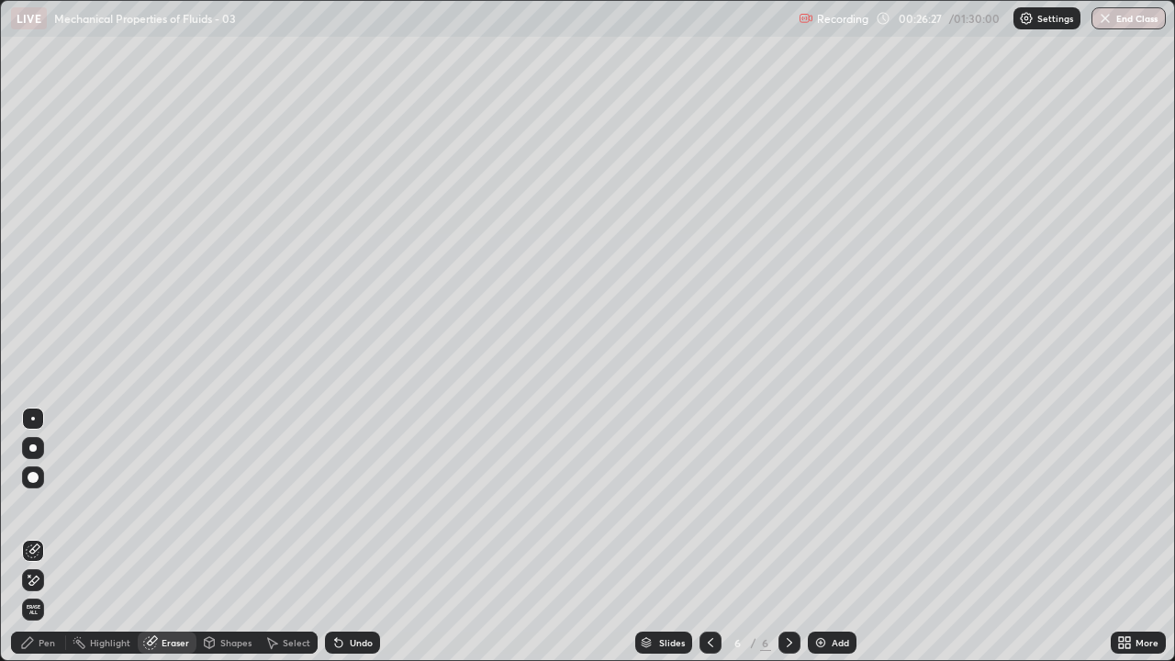
click at [40, 536] on div "Pen" at bounding box center [47, 642] width 17 height 9
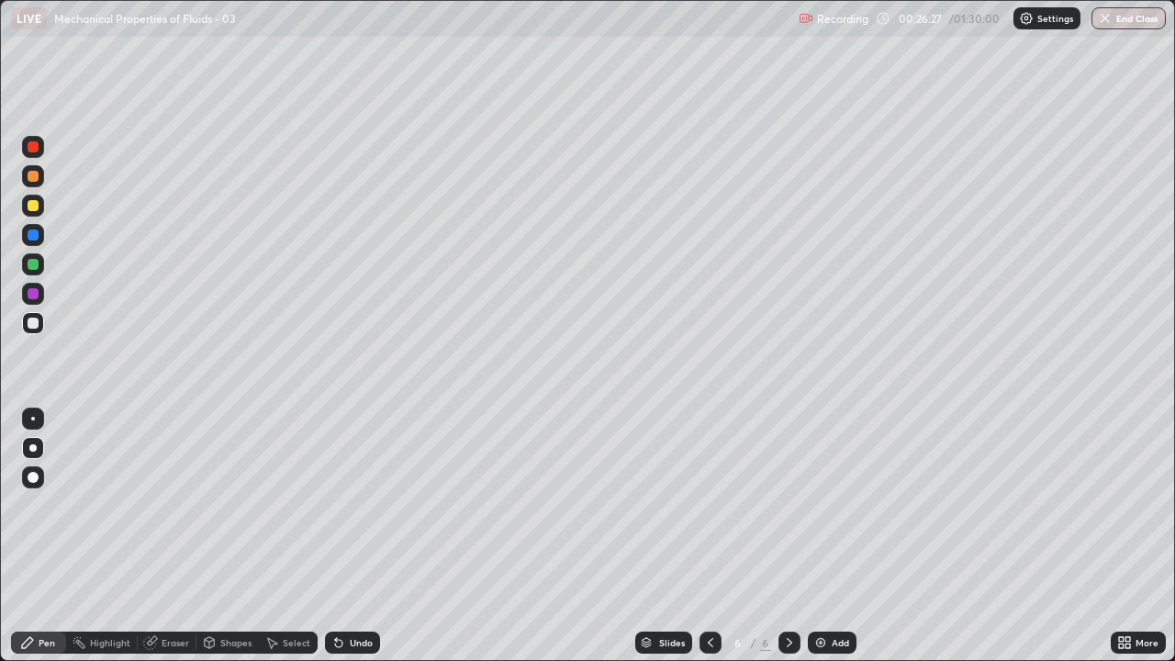
click at [34, 231] on div at bounding box center [33, 235] width 11 height 11
click at [34, 264] on div at bounding box center [33, 264] width 11 height 11
click at [32, 207] on div at bounding box center [33, 205] width 11 height 11
click at [216, 536] on div "Shapes" at bounding box center [228, 643] width 62 height 22
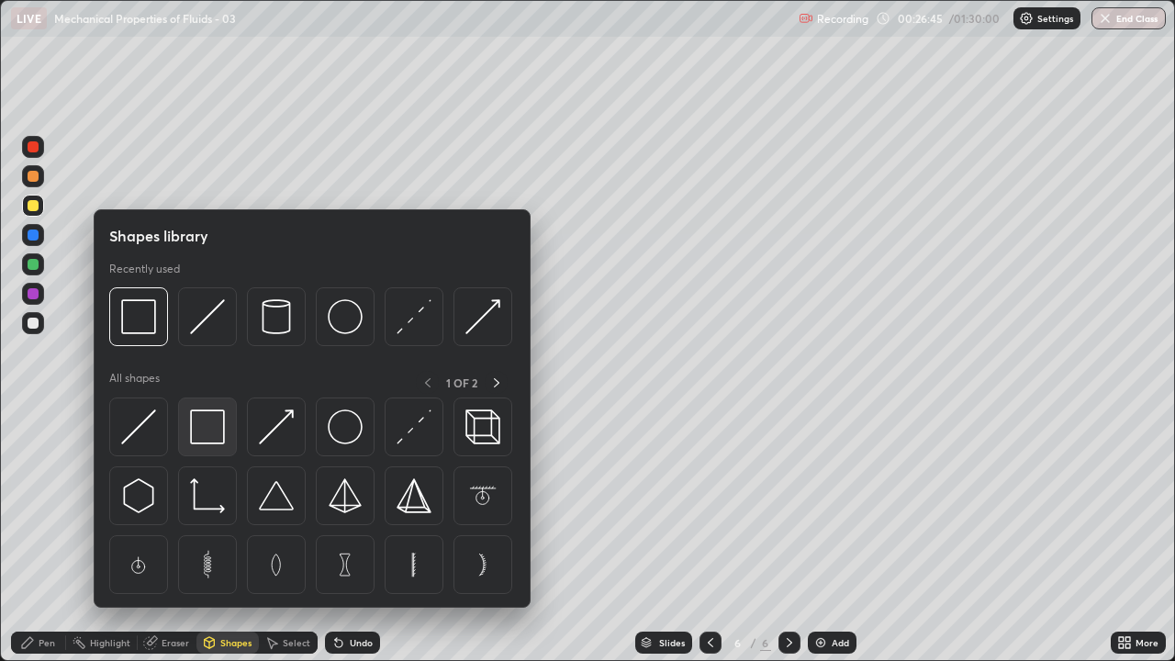
click at [203, 427] on img at bounding box center [207, 427] width 35 height 35
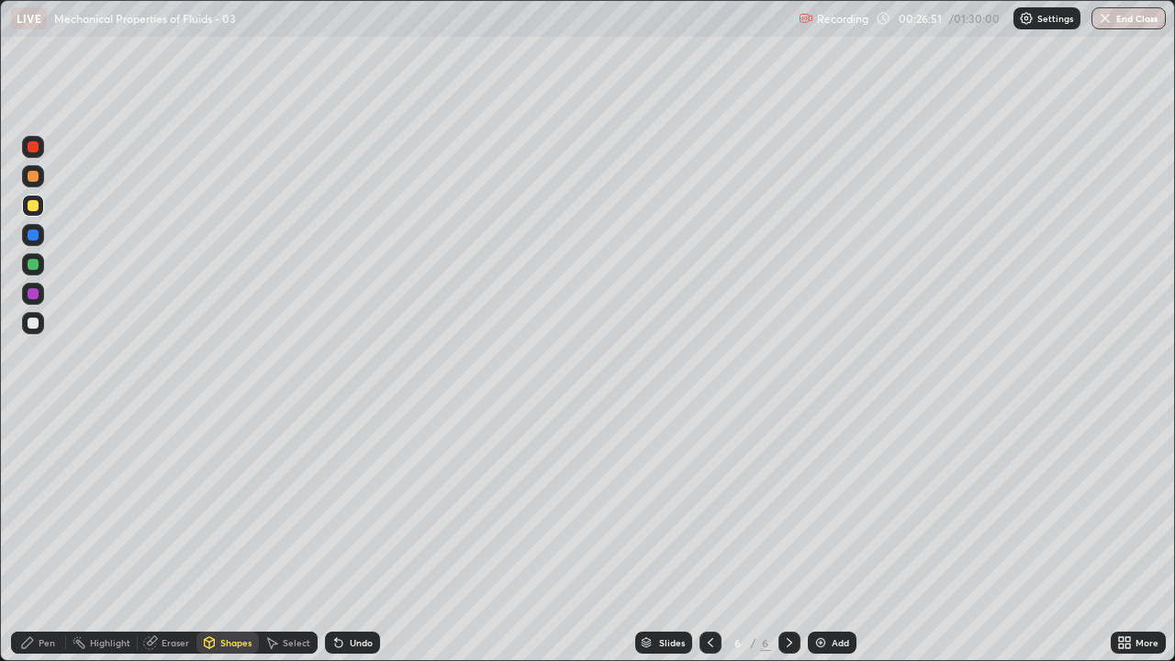
click at [41, 536] on div "Pen" at bounding box center [47, 642] width 17 height 9
click at [28, 321] on div at bounding box center [33, 323] width 11 height 11
click at [281, 536] on div "Select" at bounding box center [288, 643] width 59 height 22
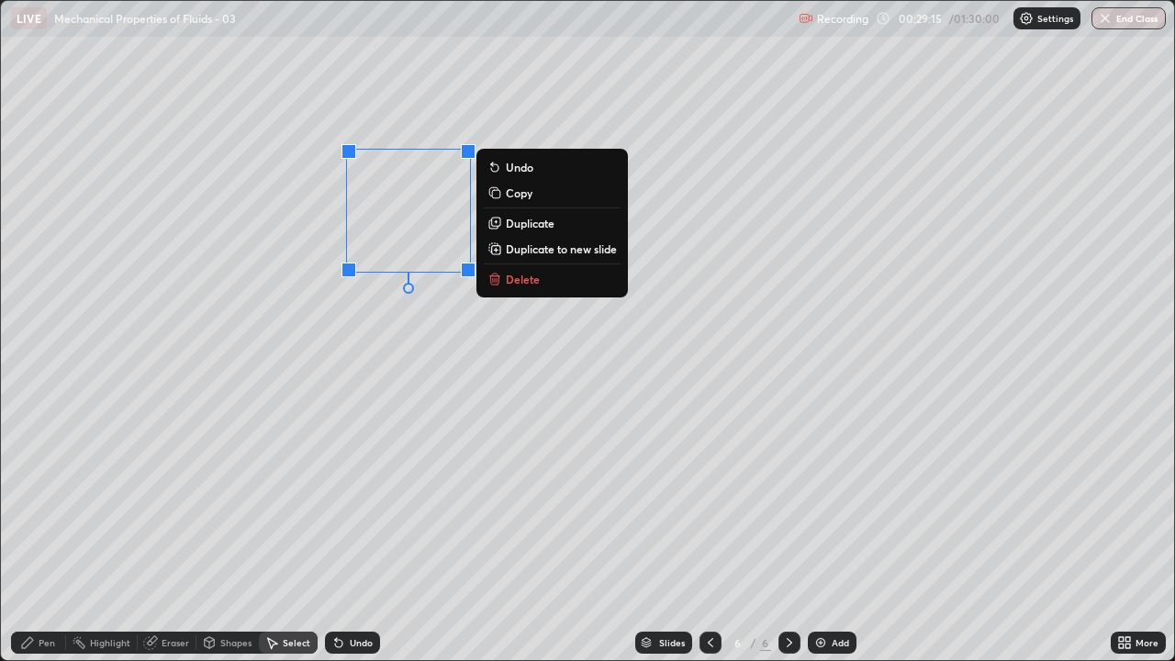
click at [499, 283] on icon at bounding box center [494, 279] width 8 height 8
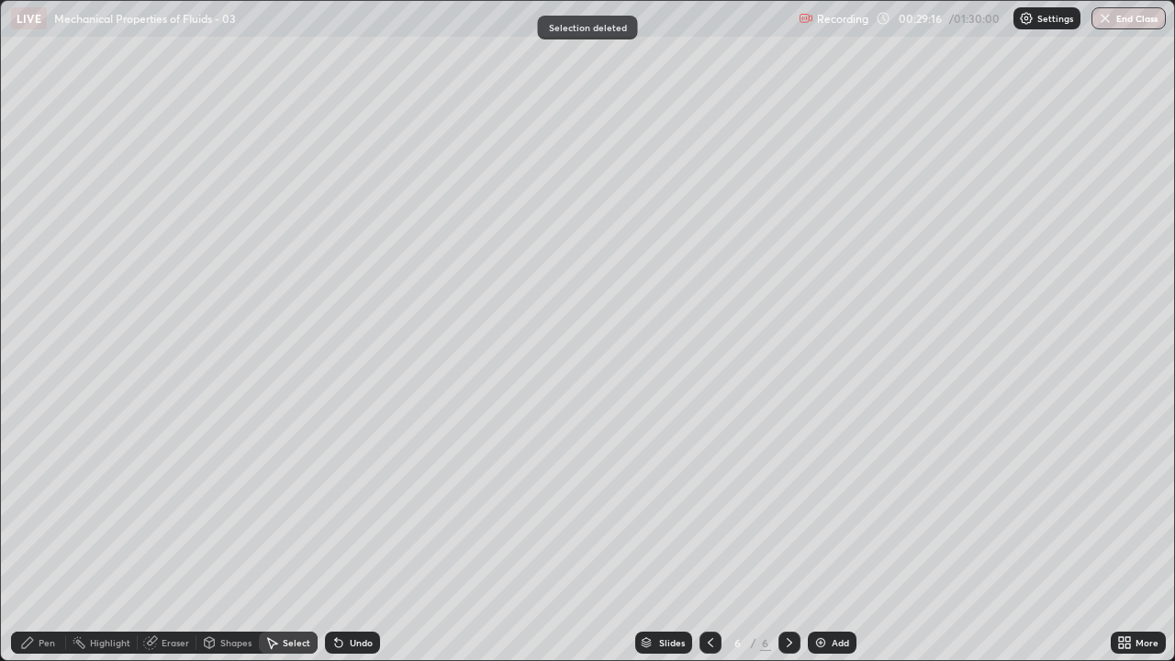
click at [40, 536] on div "Pen" at bounding box center [47, 642] width 17 height 9
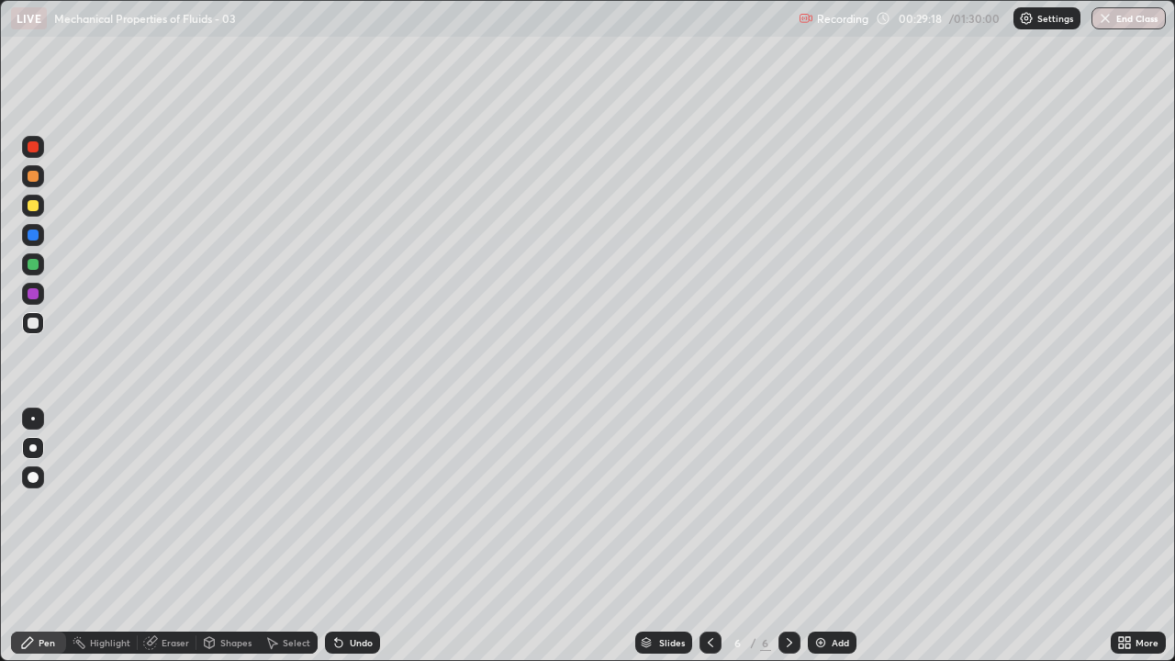
click at [33, 321] on div at bounding box center [33, 323] width 11 height 11
click at [32, 147] on div at bounding box center [33, 146] width 11 height 11
click at [33, 233] on div at bounding box center [33, 235] width 11 height 11
click at [37, 203] on div at bounding box center [33, 205] width 11 height 11
click at [31, 268] on div at bounding box center [33, 264] width 11 height 11
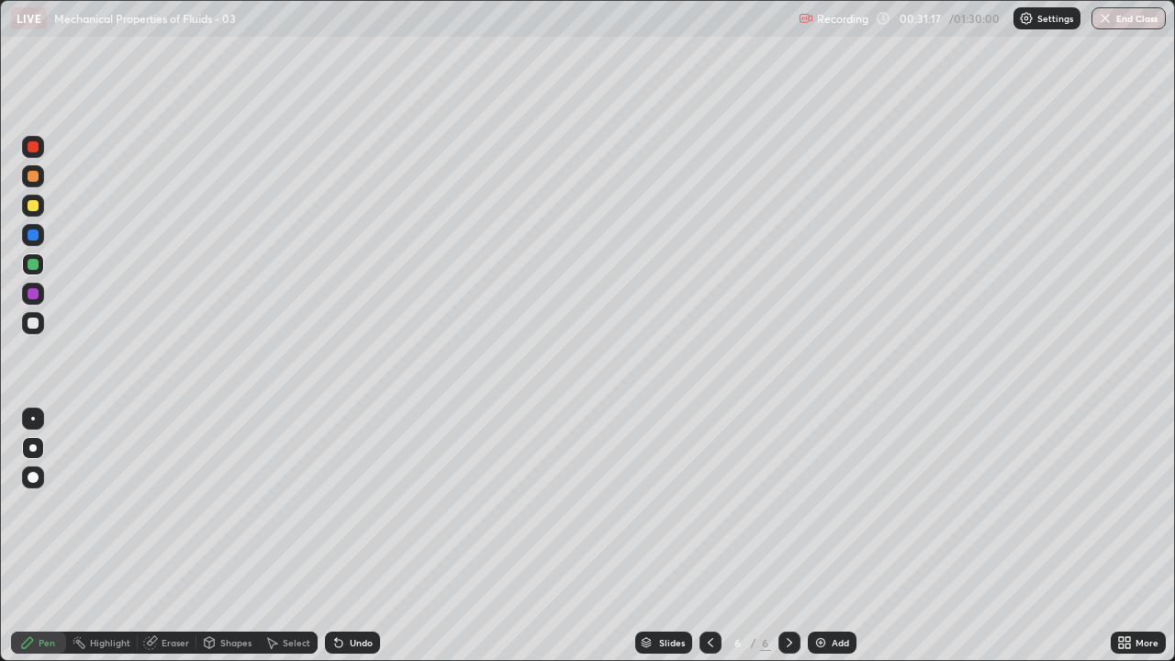
click at [707, 536] on icon at bounding box center [710, 642] width 15 height 15
click at [709, 536] on icon at bounding box center [710, 642] width 15 height 15
click at [710, 536] on icon at bounding box center [710, 642] width 15 height 15
click at [789, 536] on icon at bounding box center [790, 642] width 6 height 9
click at [787, 536] on icon at bounding box center [789, 642] width 15 height 15
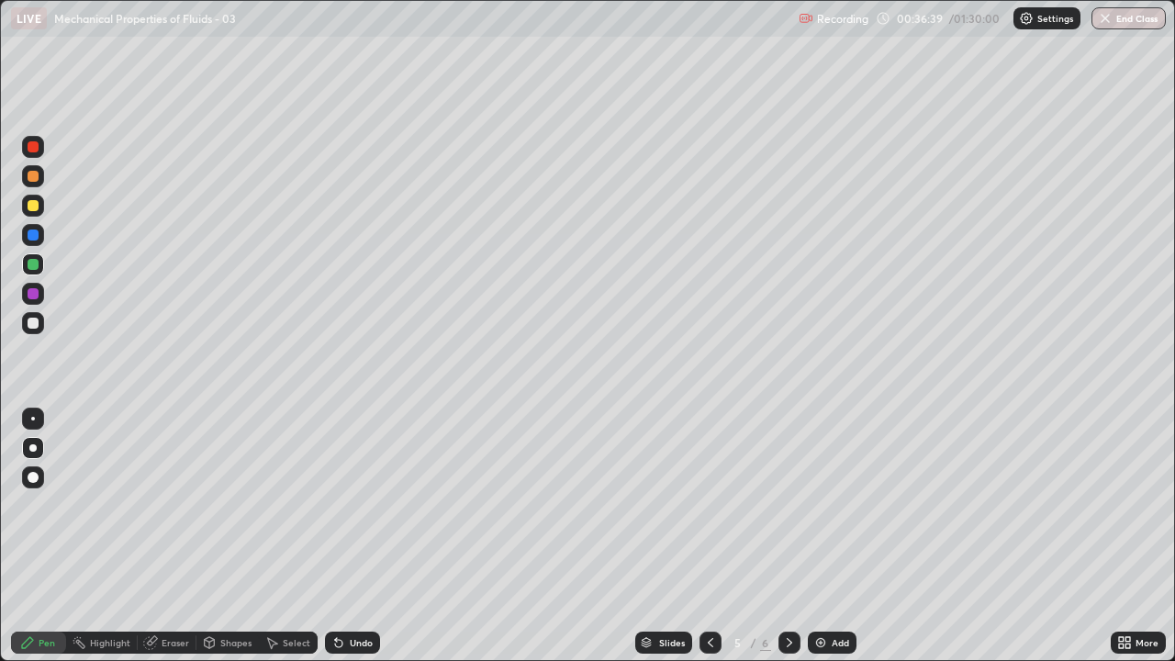
click at [717, 536] on div at bounding box center [711, 643] width 22 height 22
click at [788, 536] on icon at bounding box center [789, 642] width 15 height 15
click at [836, 536] on div "Add" at bounding box center [840, 642] width 17 height 9
click at [34, 147] on div at bounding box center [33, 146] width 11 height 11
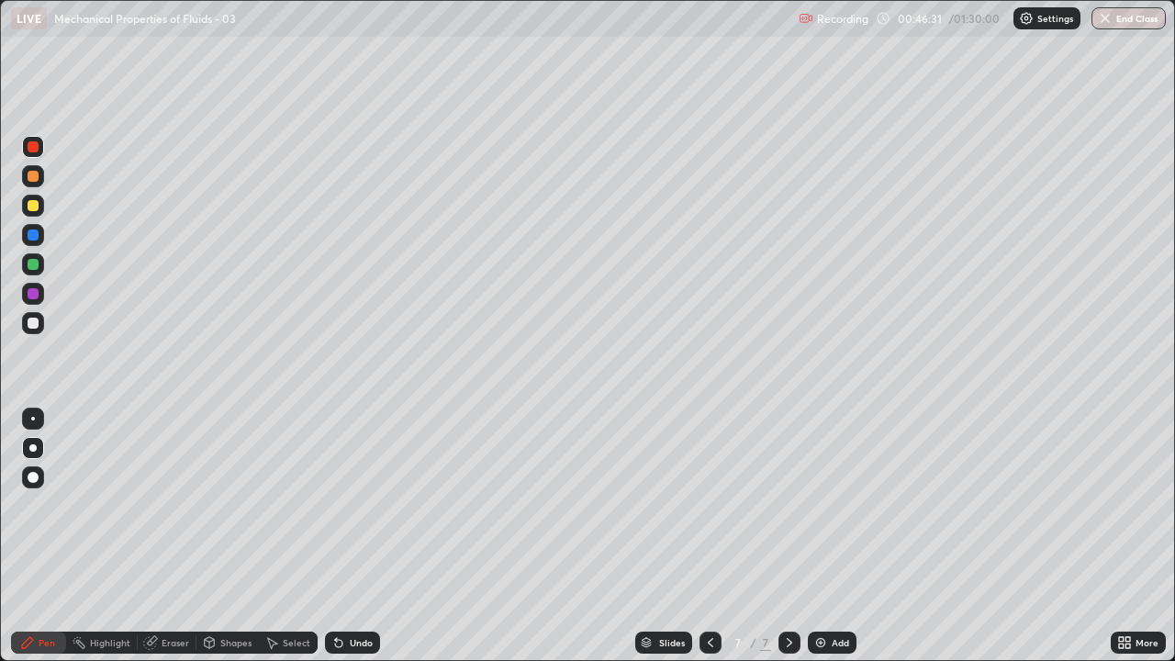
click at [29, 450] on div at bounding box center [33, 448] width 22 height 22
click at [341, 536] on icon at bounding box center [338, 642] width 15 height 15
click at [33, 322] on div at bounding box center [33, 323] width 11 height 11
click at [719, 536] on div at bounding box center [711, 643] width 22 height 22
click at [709, 536] on icon at bounding box center [710, 642] width 15 height 15
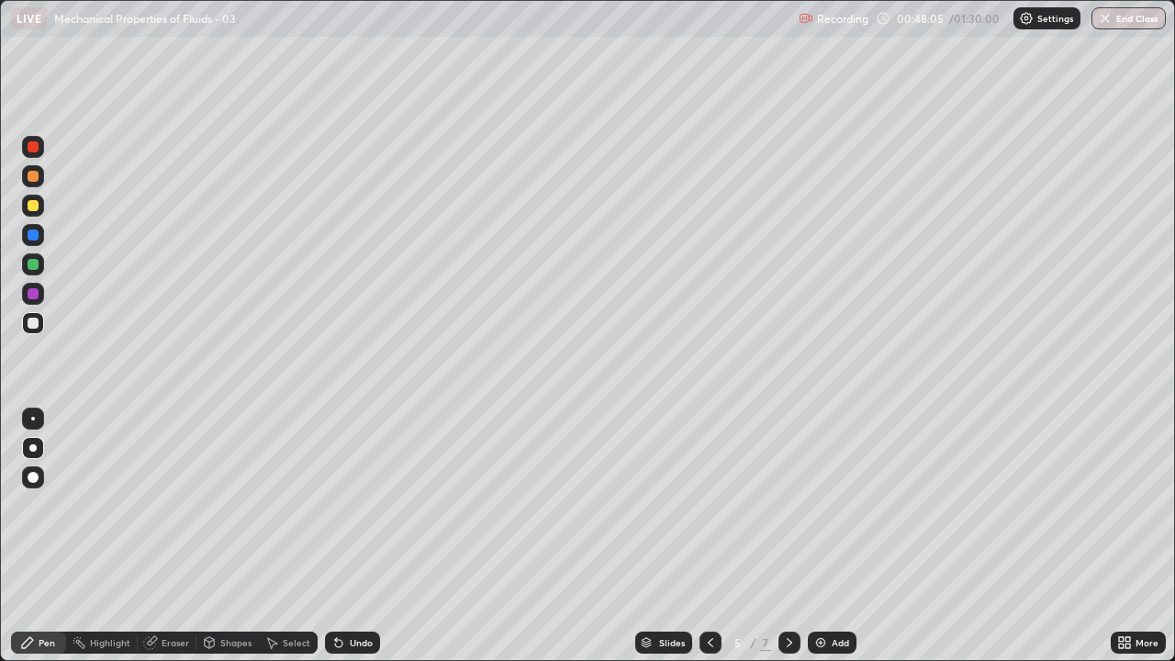
click at [779, 536] on div at bounding box center [790, 643] width 22 height 22
click at [785, 536] on icon at bounding box center [789, 642] width 15 height 15
click at [822, 536] on img at bounding box center [821, 642] width 15 height 15
click at [34, 151] on div at bounding box center [33, 146] width 11 height 11
click at [351, 536] on div "Undo" at bounding box center [361, 642] width 23 height 9
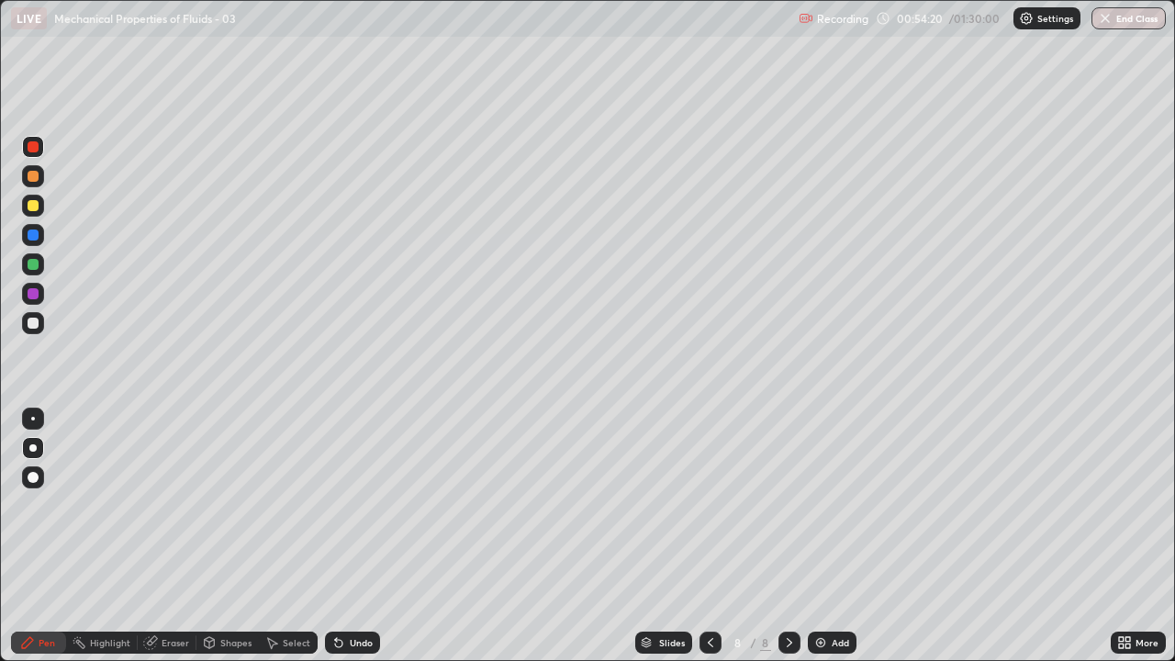
click at [33, 325] on div at bounding box center [33, 323] width 11 height 11
click at [833, 536] on div "Add" at bounding box center [840, 642] width 17 height 9
click at [31, 151] on div at bounding box center [33, 146] width 11 height 11
click at [236, 536] on div "Shapes" at bounding box center [235, 642] width 31 height 9
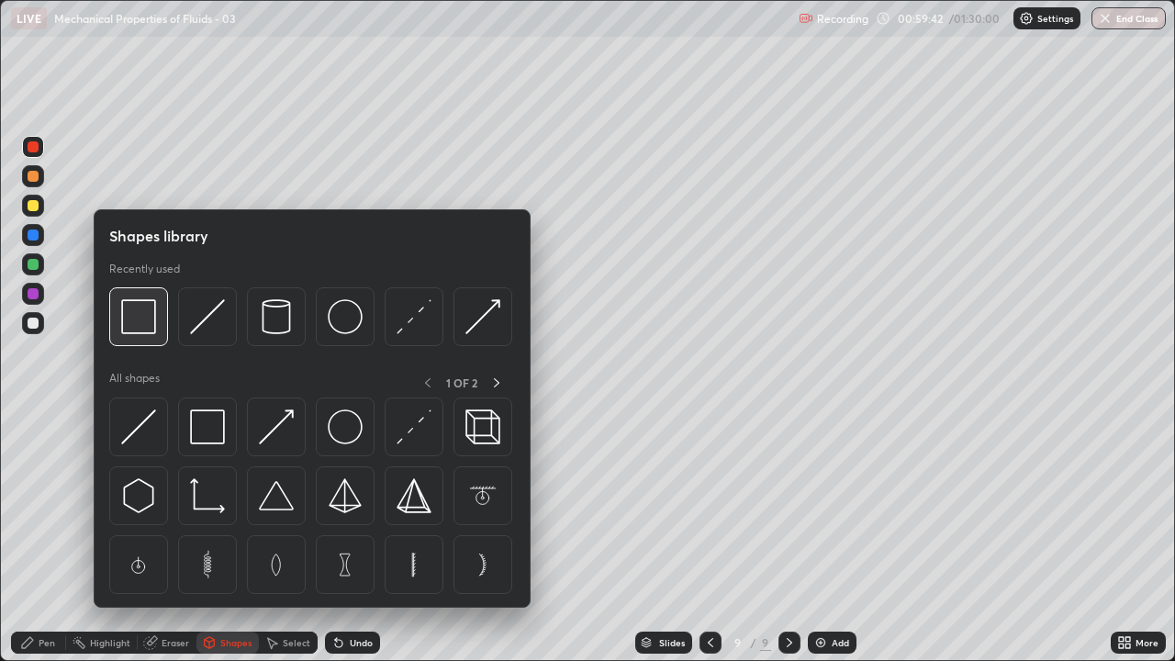
click at [143, 319] on img at bounding box center [138, 316] width 35 height 35
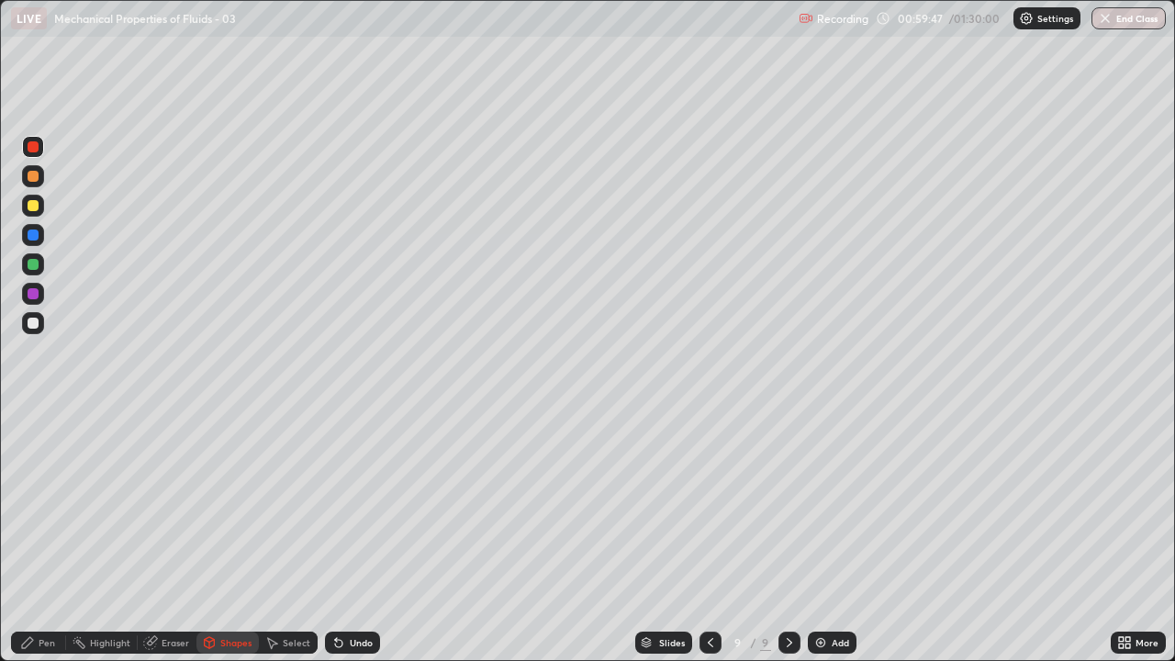
click at [171, 536] on div "Eraser" at bounding box center [176, 642] width 28 height 9
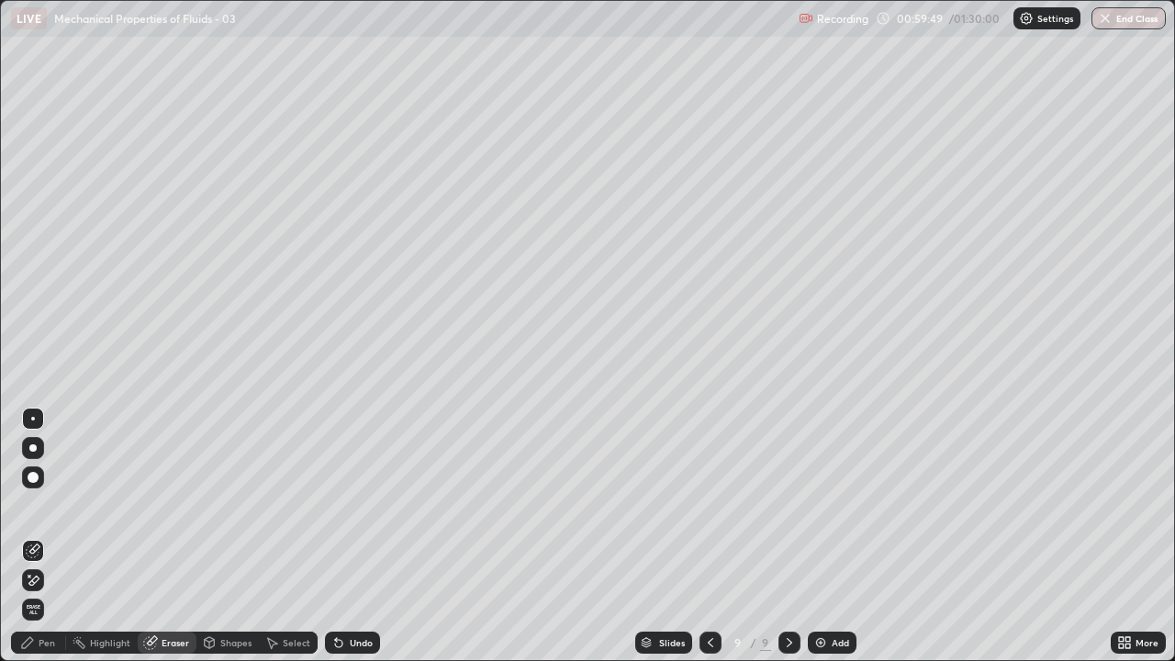
click at [43, 536] on div "Pen" at bounding box center [47, 642] width 17 height 9
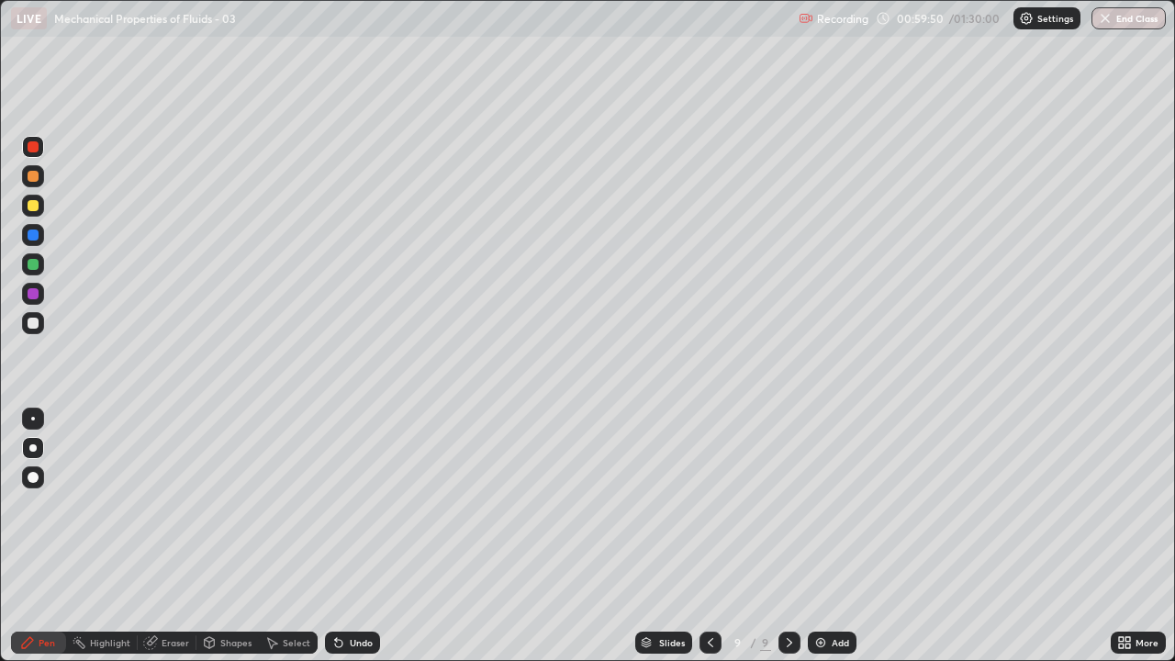
click at [32, 235] on div at bounding box center [33, 235] width 11 height 11
click at [34, 322] on div at bounding box center [33, 323] width 11 height 11
click at [152, 536] on icon at bounding box center [152, 640] width 10 height 9
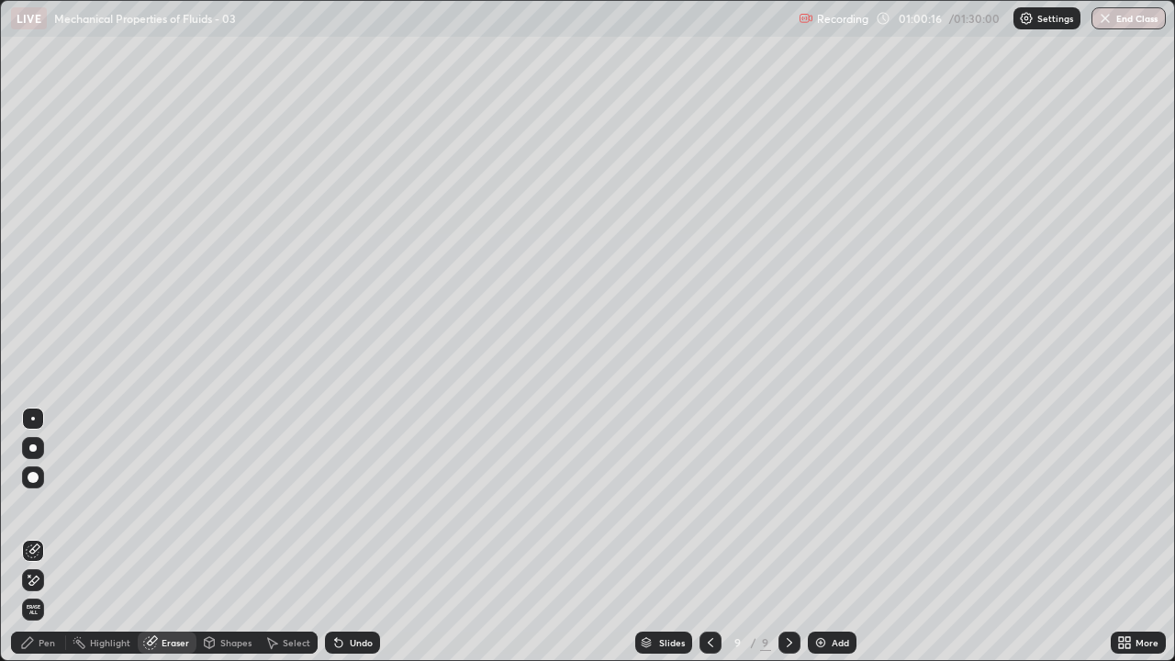
click at [208, 536] on icon at bounding box center [210, 641] width 10 height 3
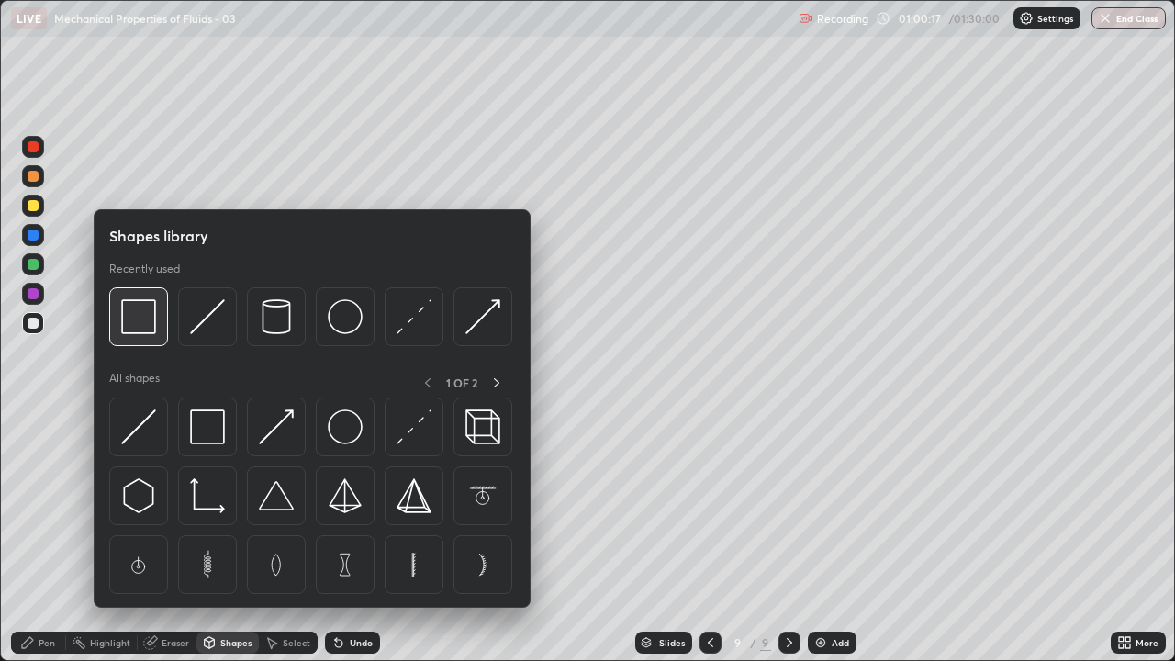
click at [138, 324] on img at bounding box center [138, 316] width 35 height 35
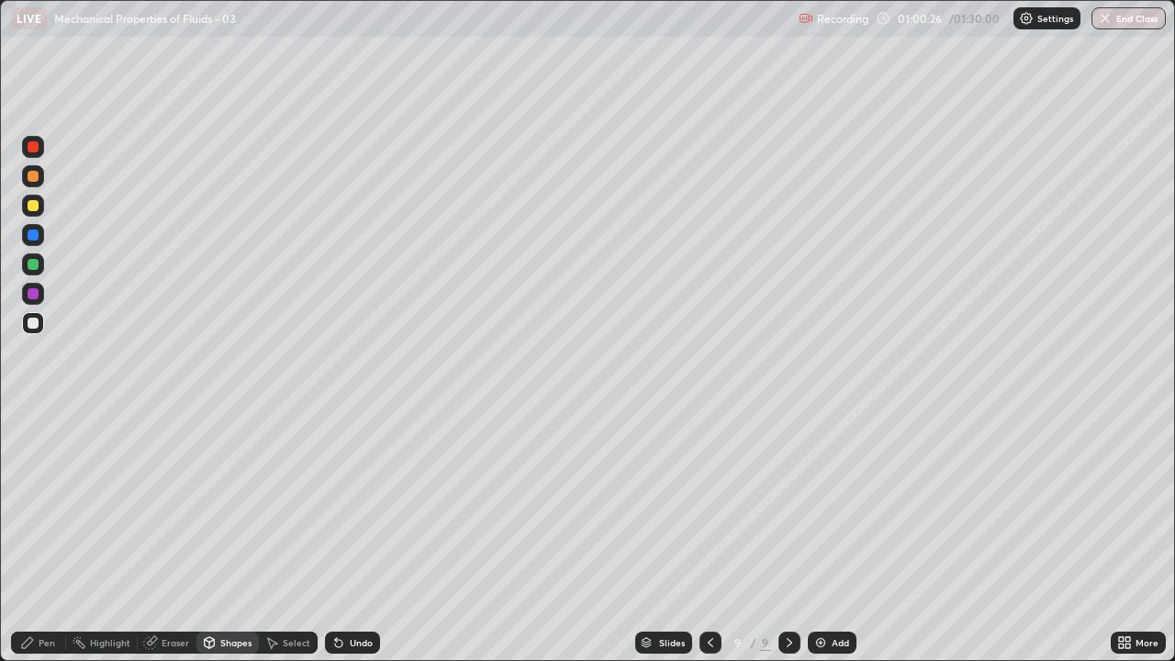
click at [26, 235] on div at bounding box center [33, 235] width 22 height 22
click at [47, 536] on div "Pen" at bounding box center [47, 642] width 17 height 9
click at [32, 326] on div at bounding box center [33, 323] width 11 height 11
click at [0, 424] on div "Setting up your live class" at bounding box center [587, 330] width 1175 height 661
click at [359, 536] on div "Undo" at bounding box center [361, 642] width 23 height 9
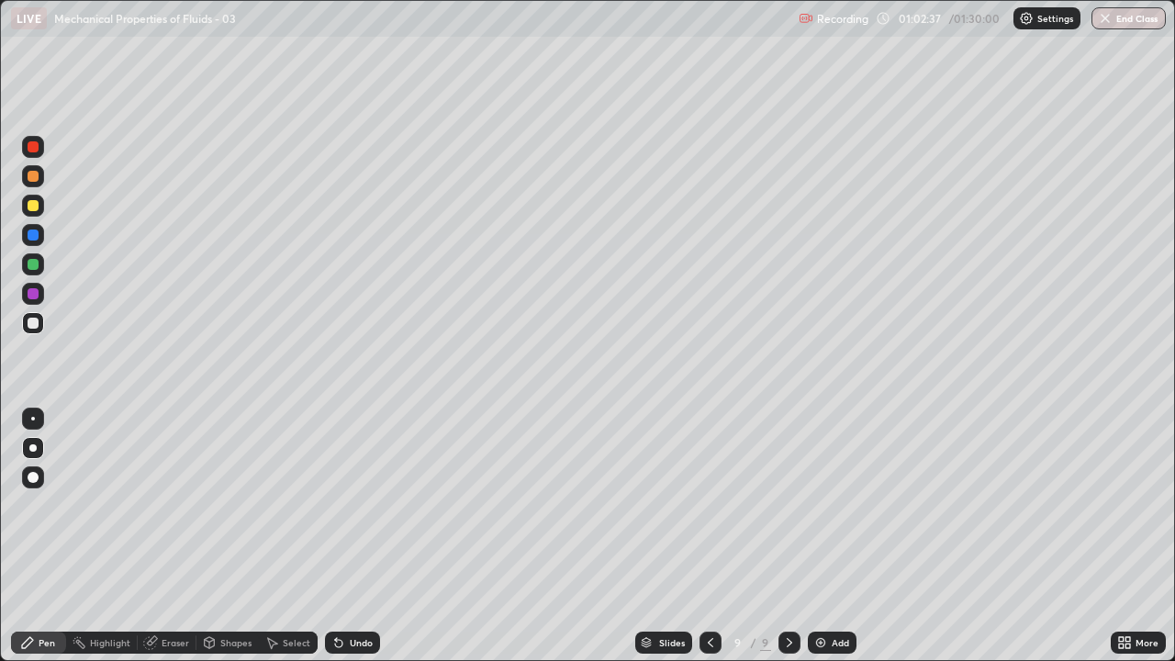
click at [354, 536] on div "Undo" at bounding box center [361, 642] width 23 height 9
click at [40, 260] on div at bounding box center [33, 264] width 22 height 22
click at [829, 536] on div "Add" at bounding box center [832, 643] width 49 height 22
click at [38, 150] on div at bounding box center [33, 146] width 11 height 11
click at [33, 322] on div at bounding box center [33, 323] width 11 height 11
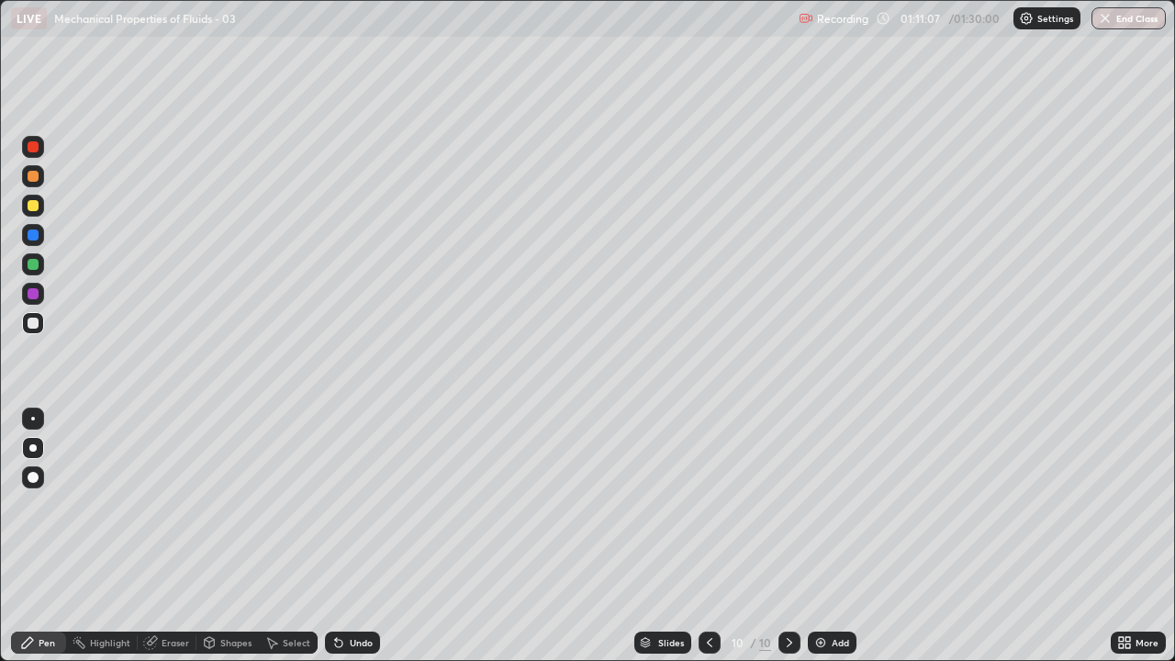
click at [711, 536] on icon at bounding box center [709, 642] width 15 height 15
click at [788, 536] on icon at bounding box center [789, 642] width 15 height 15
click at [817, 536] on img at bounding box center [821, 642] width 15 height 15
click at [826, 536] on img at bounding box center [821, 642] width 15 height 15
click at [718, 536] on div at bounding box center [711, 643] width 22 height 22
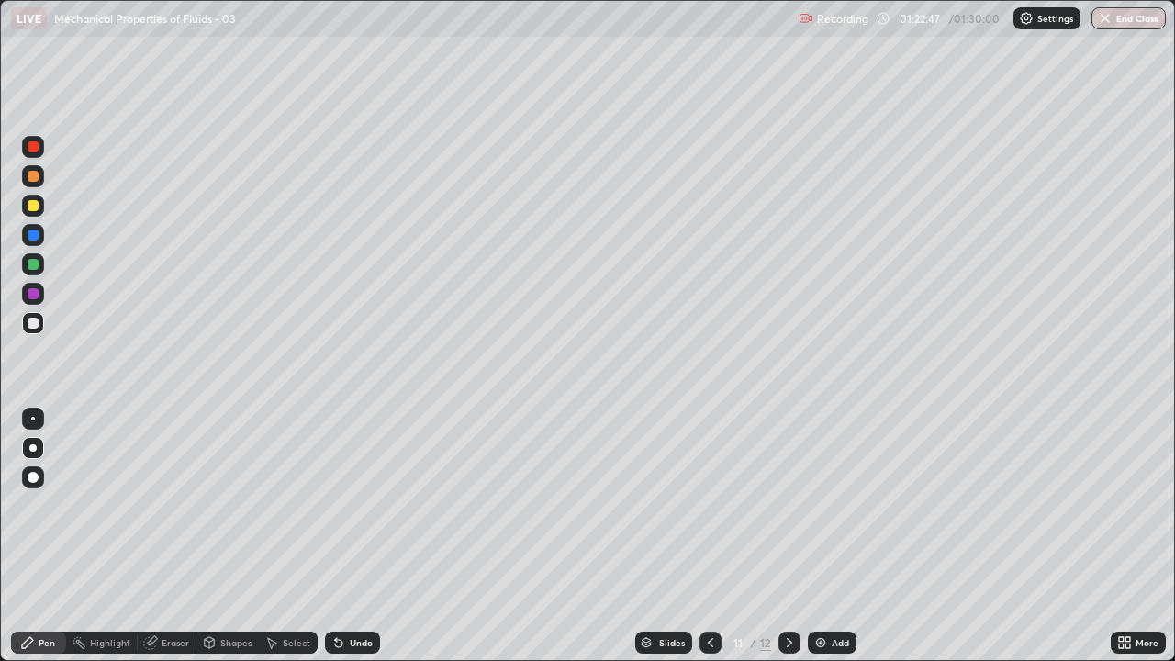
click at [718, 536] on div at bounding box center [711, 643] width 22 height 22
click at [1107, 20] on img "button" at bounding box center [1105, 18] width 15 height 15
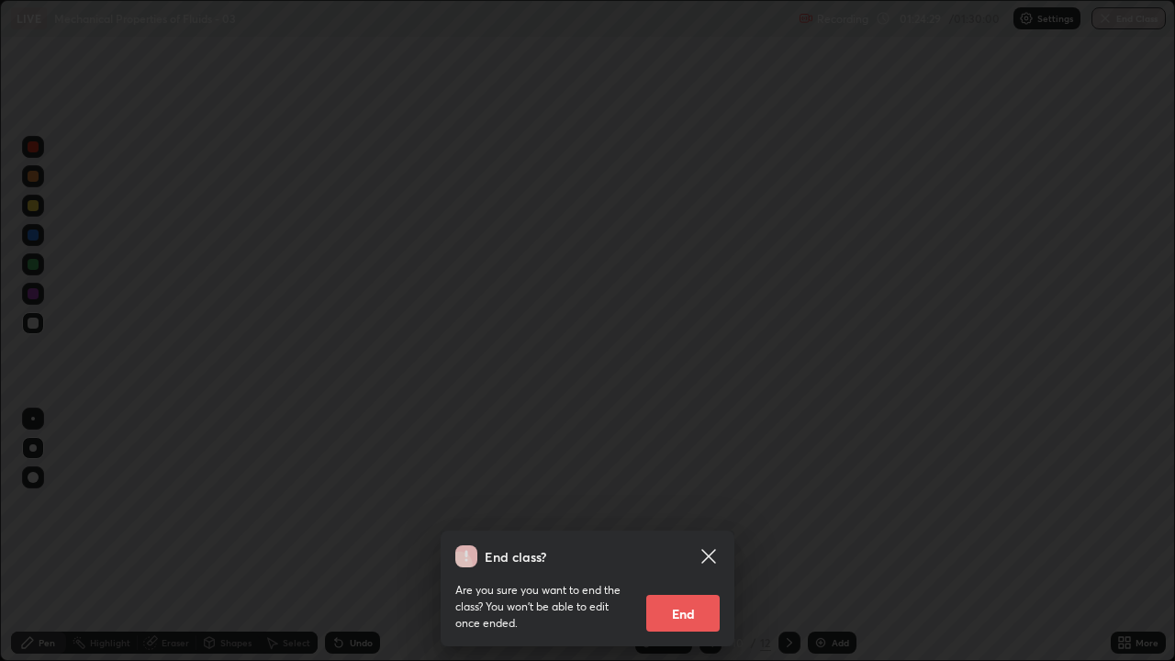
click at [671, 536] on button "End" at bounding box center [682, 613] width 73 height 37
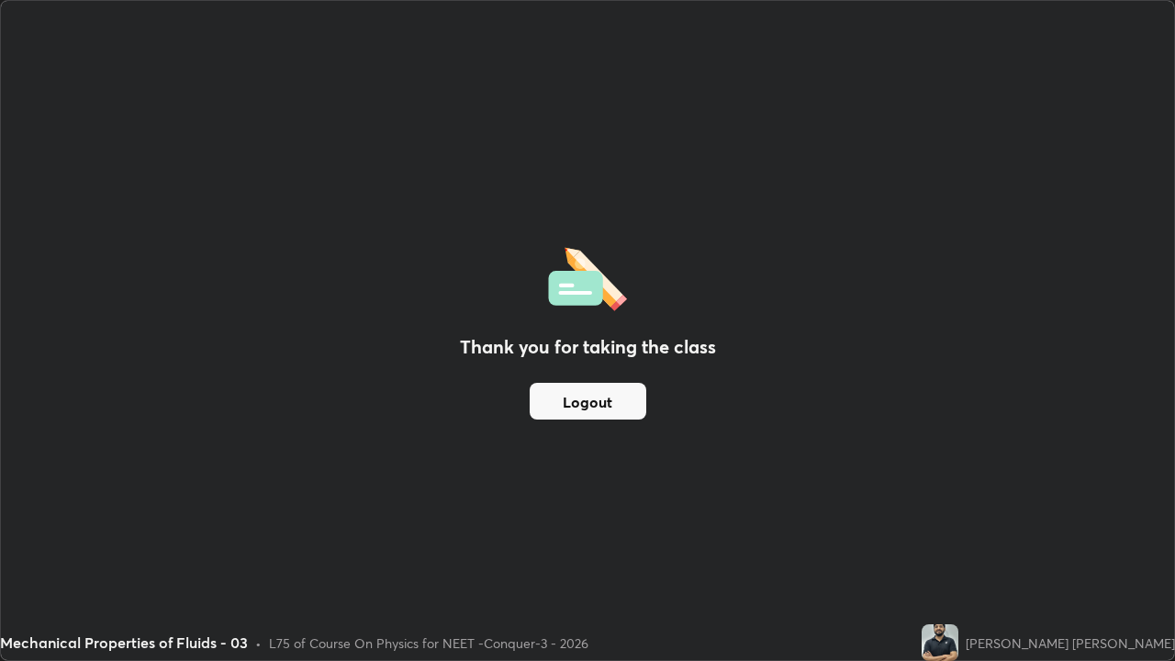
click at [590, 412] on button "Logout" at bounding box center [588, 401] width 117 height 37
